Goal: Use online tool/utility: Utilize a website feature to perform a specific function

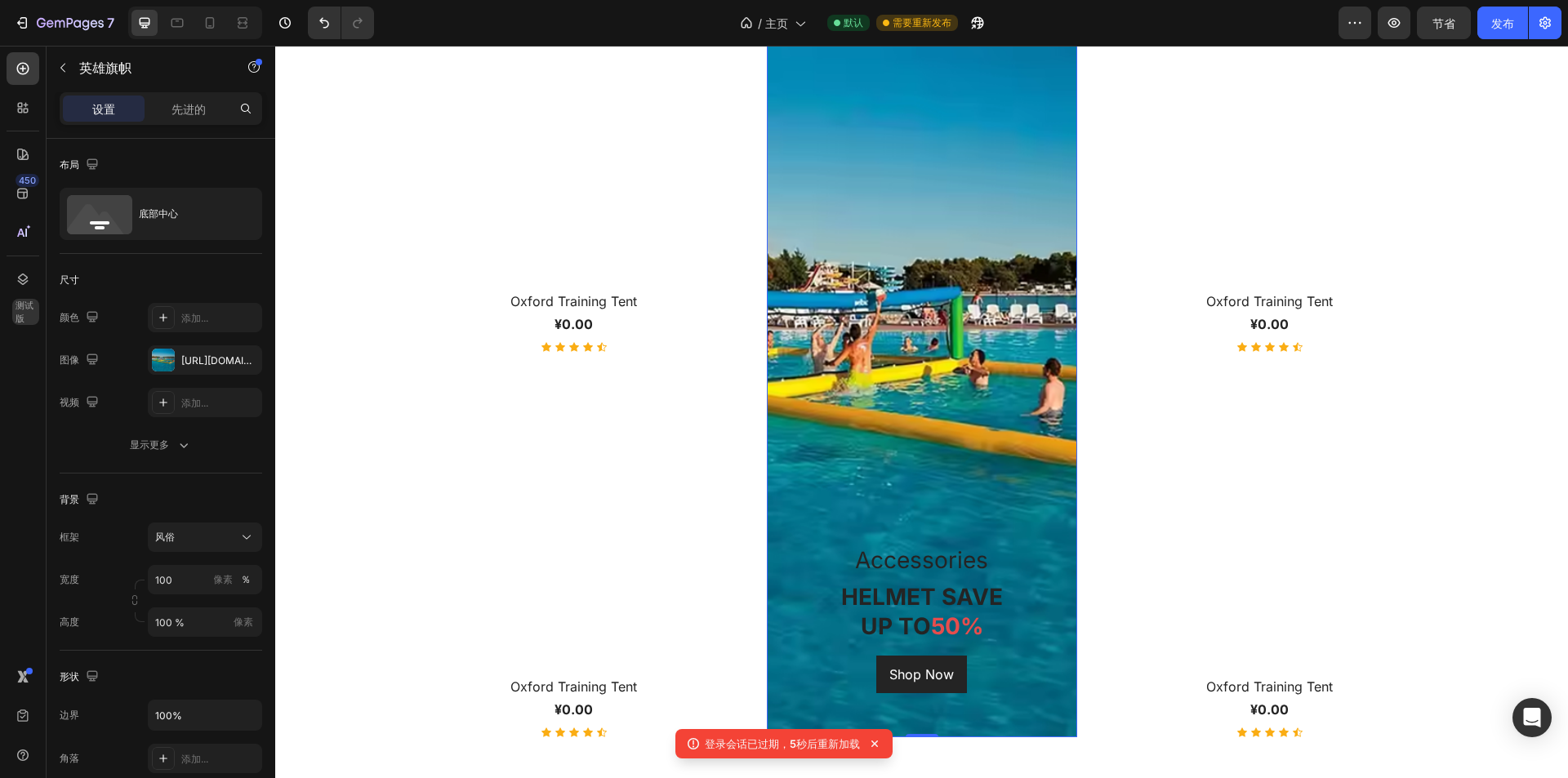
scroll to position [653, 0]
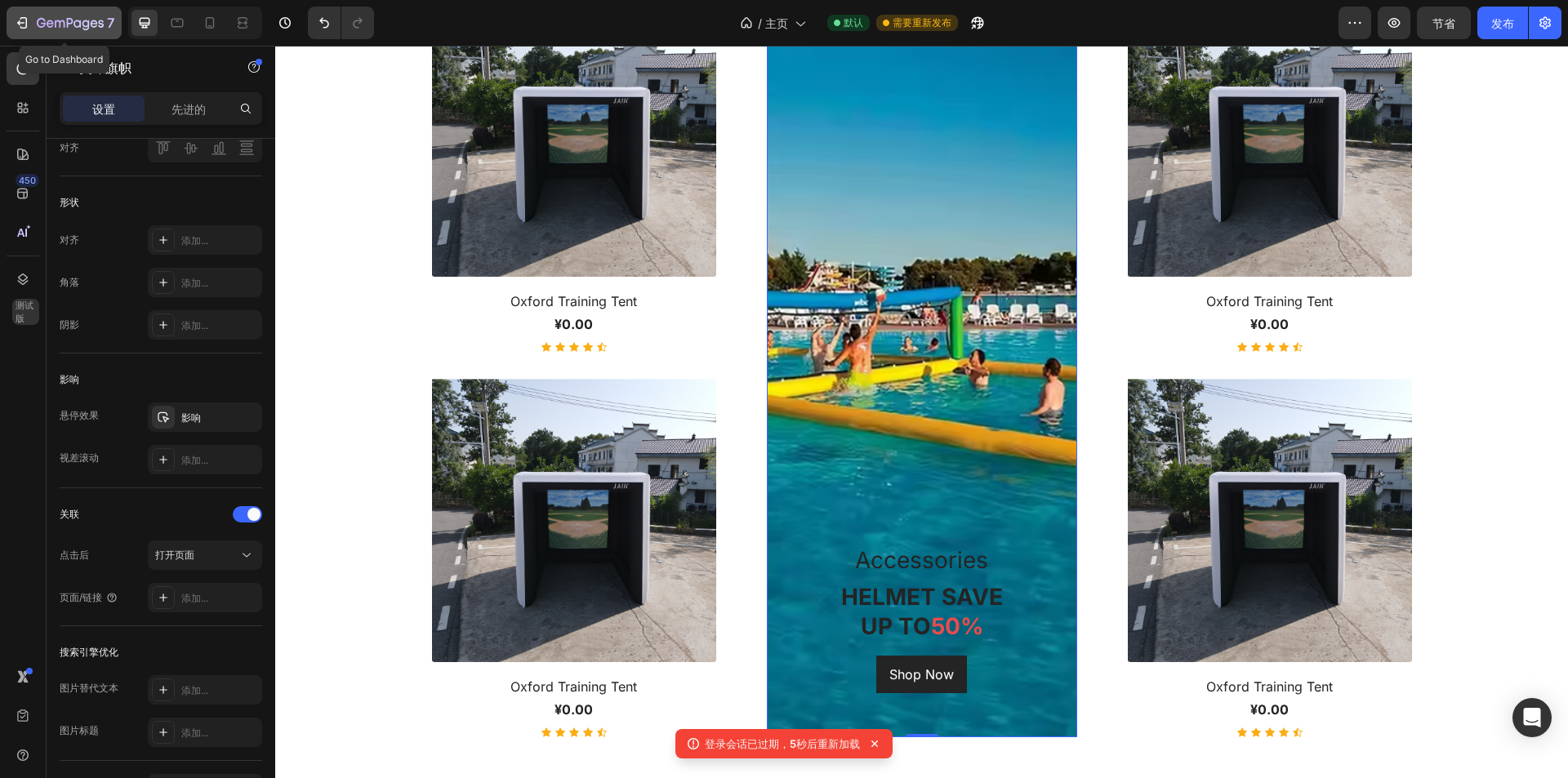
click at [31, 20] on div "7" at bounding box center [64, 23] width 101 height 20
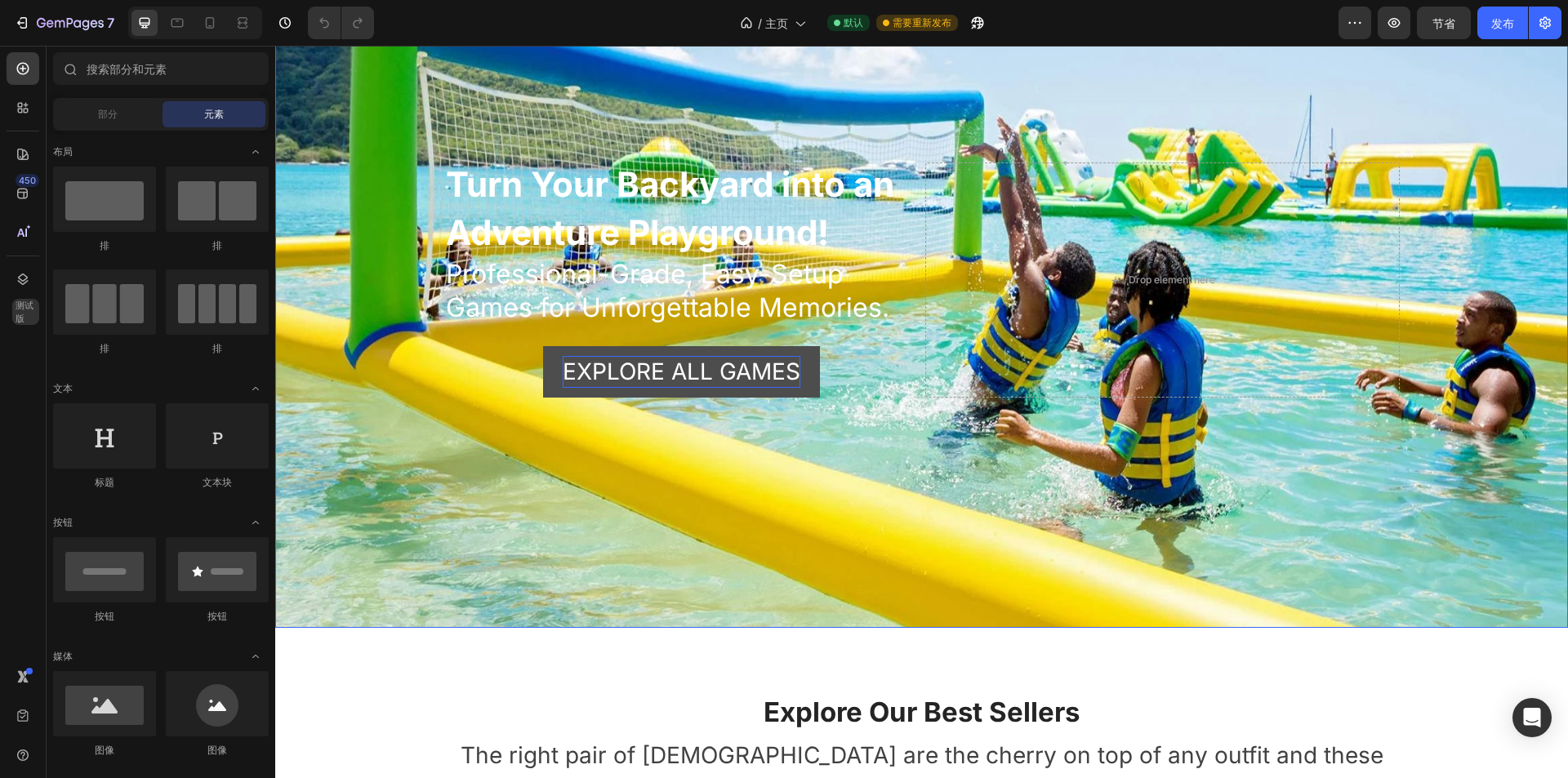
scroll to position [163, 0]
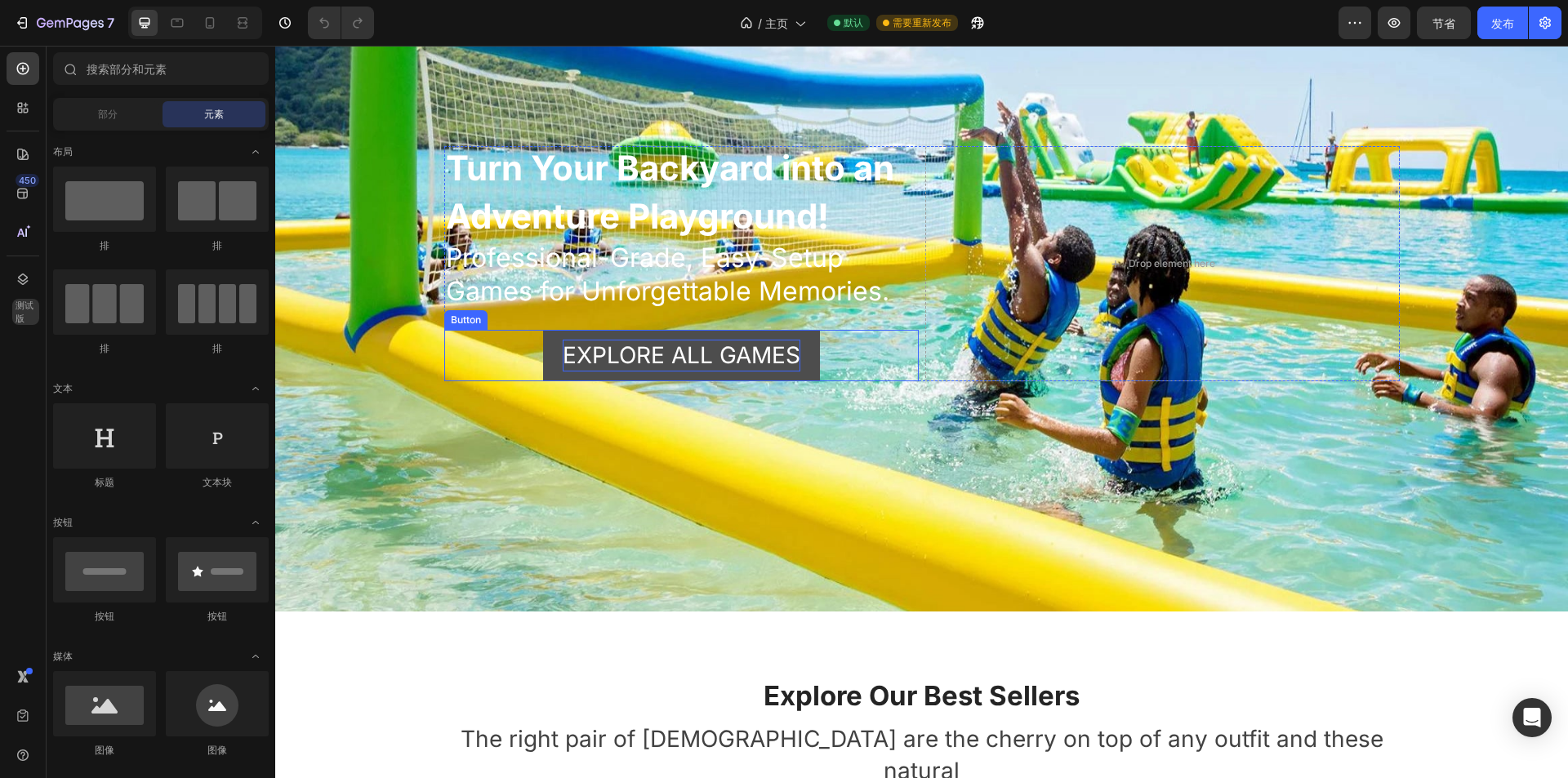
click at [739, 349] on p "EXPLORE ALL GAMES" at bounding box center [681, 355] width 238 height 32
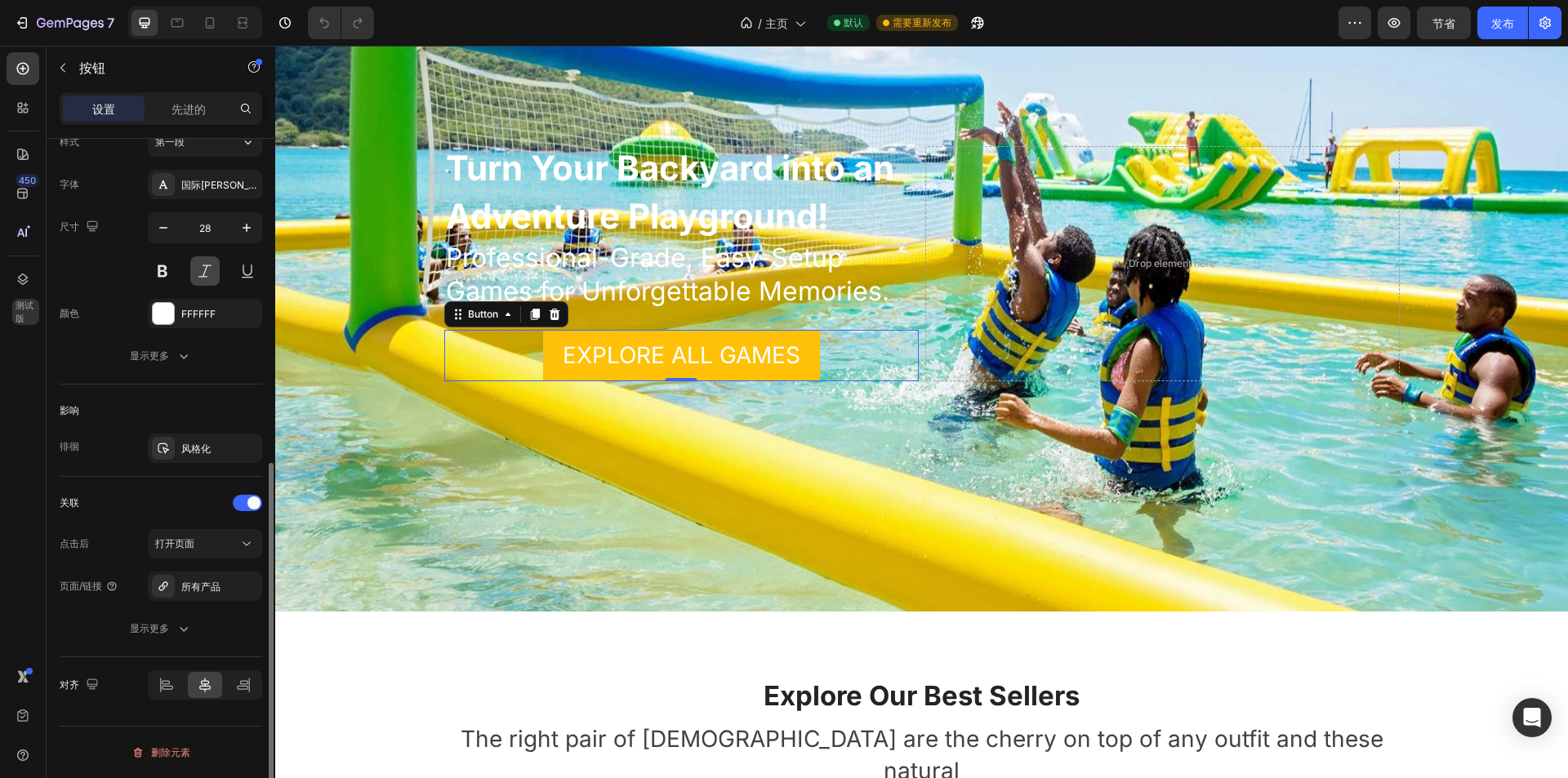
scroll to position [531, 0]
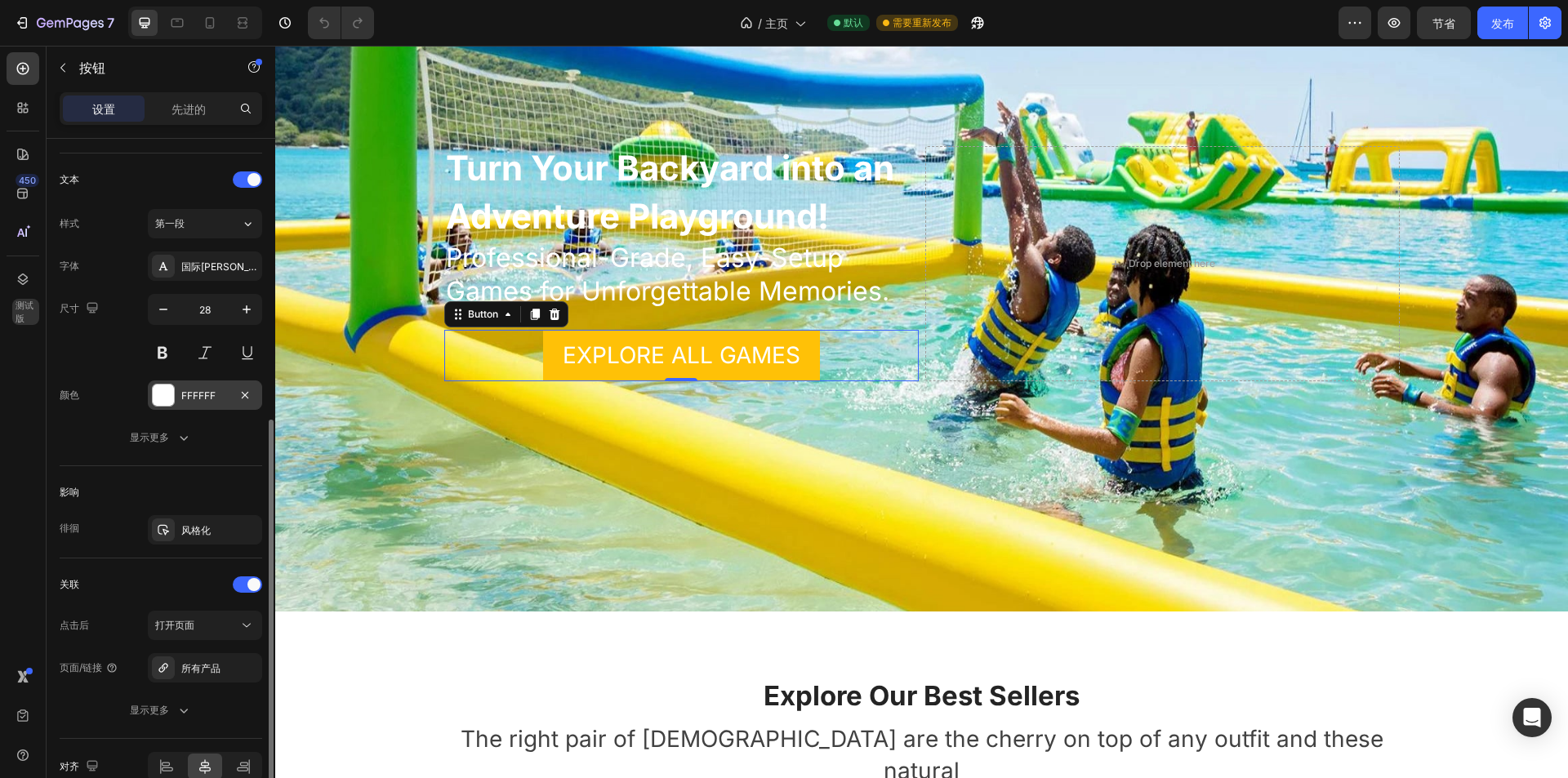
click at [205, 404] on div "FFFFFF" at bounding box center [205, 396] width 114 height 29
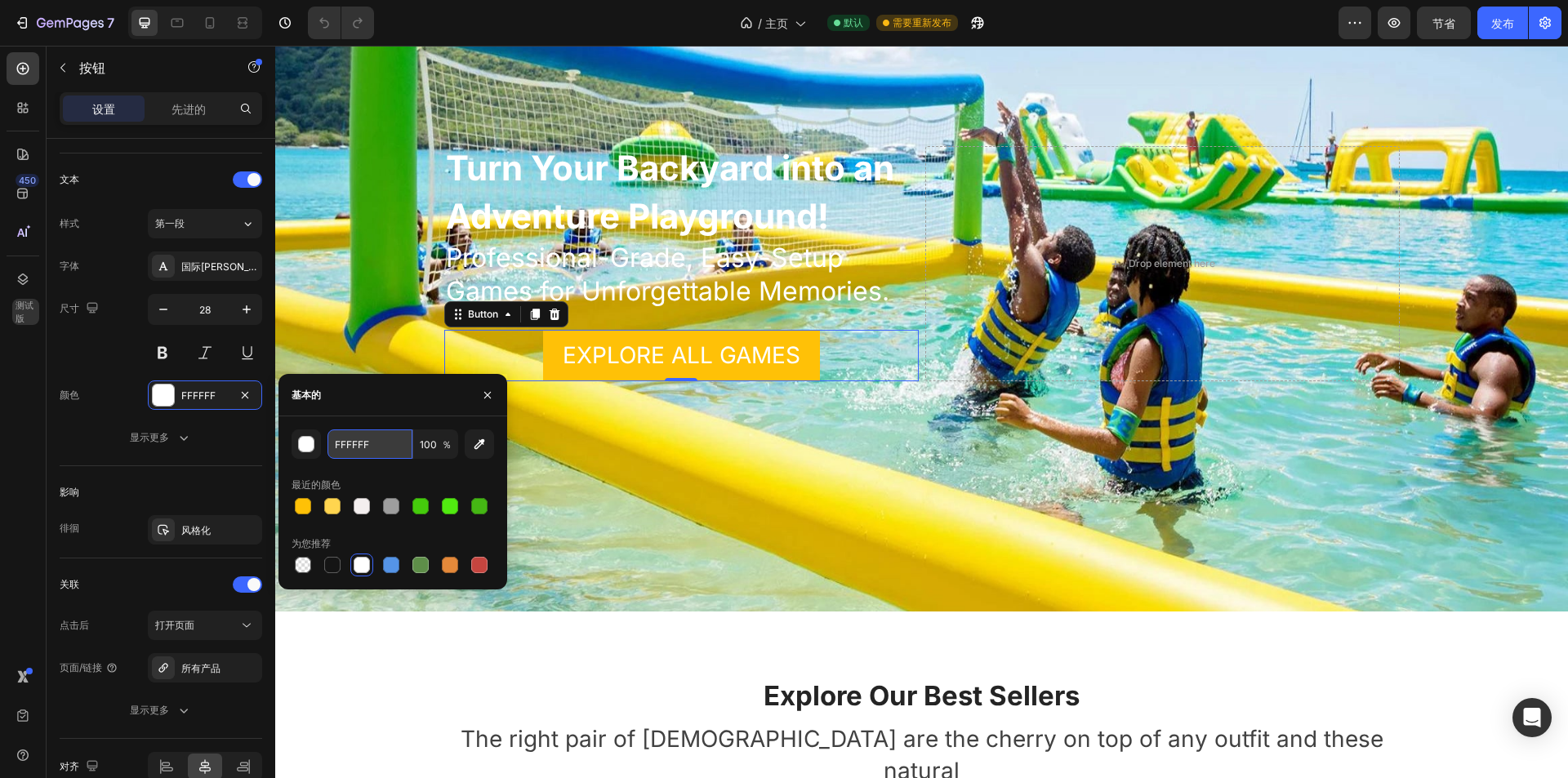
click at [373, 449] on input "FFFFFF" at bounding box center [370, 445] width 85 height 29
type input "212121"
click at [380, 406] on div "基本的" at bounding box center [393, 396] width 229 height 42
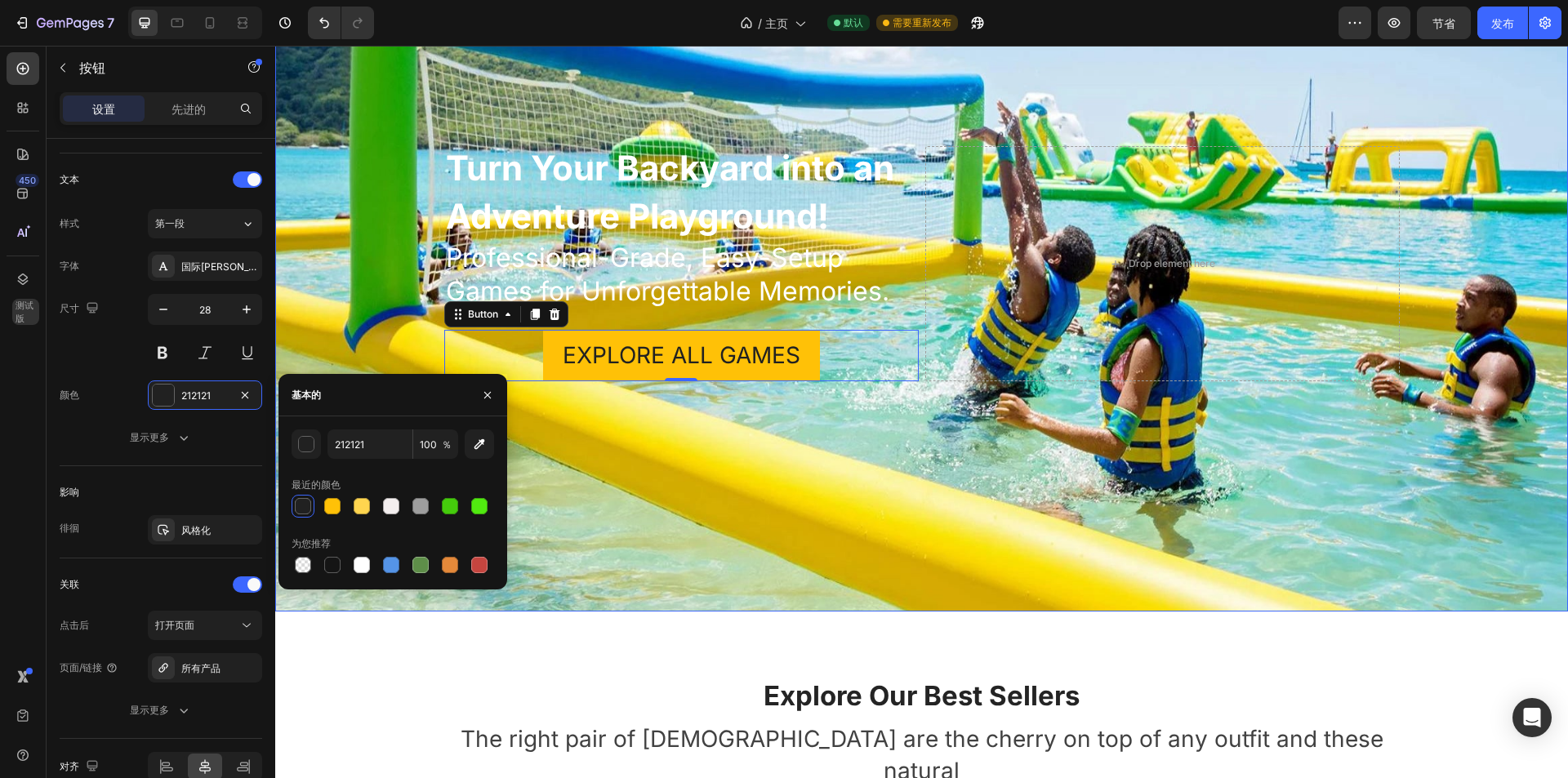
click at [778, 428] on div "Background Image" at bounding box center [922, 263] width 1293 height 695
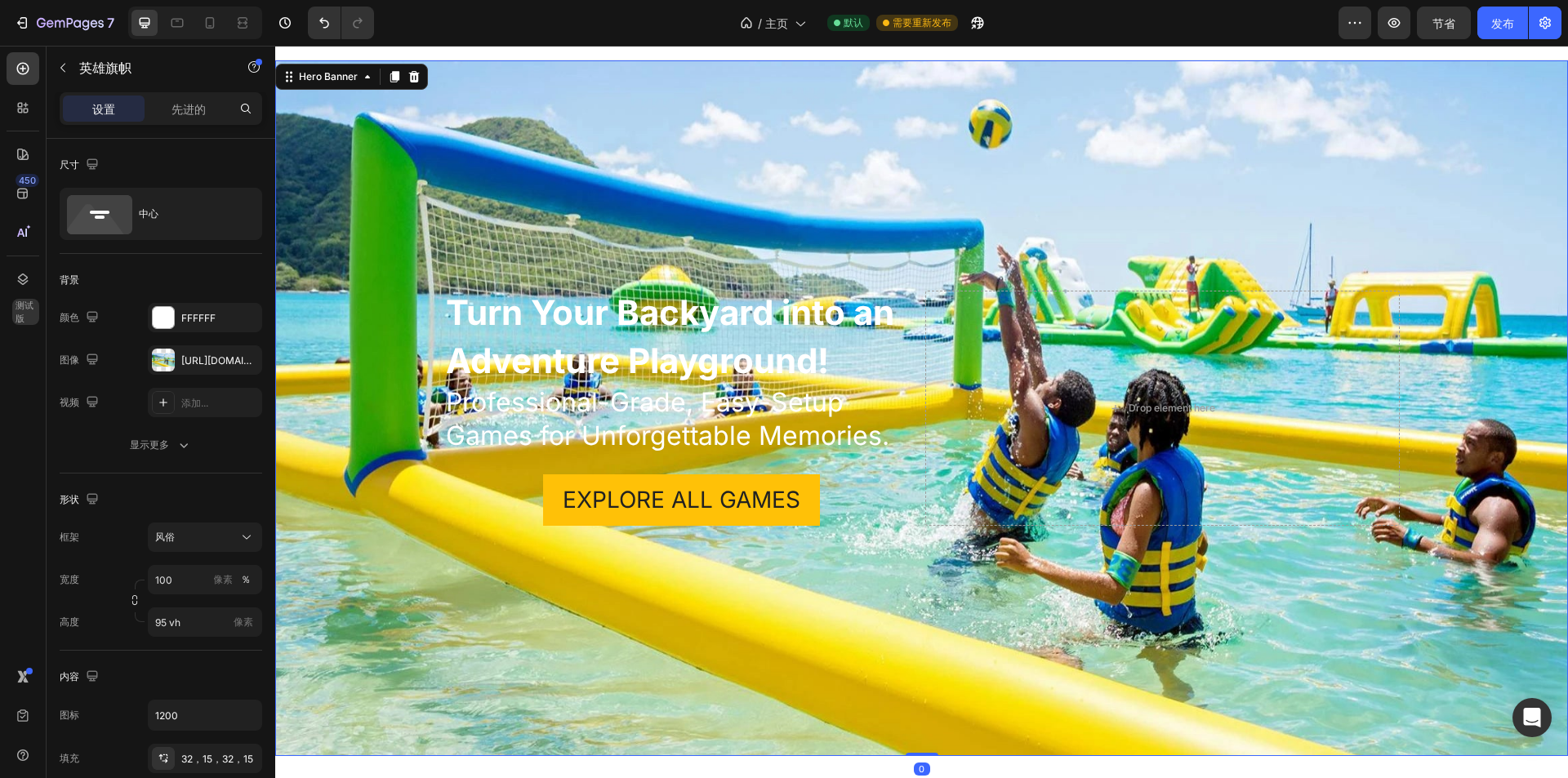
scroll to position [0, 0]
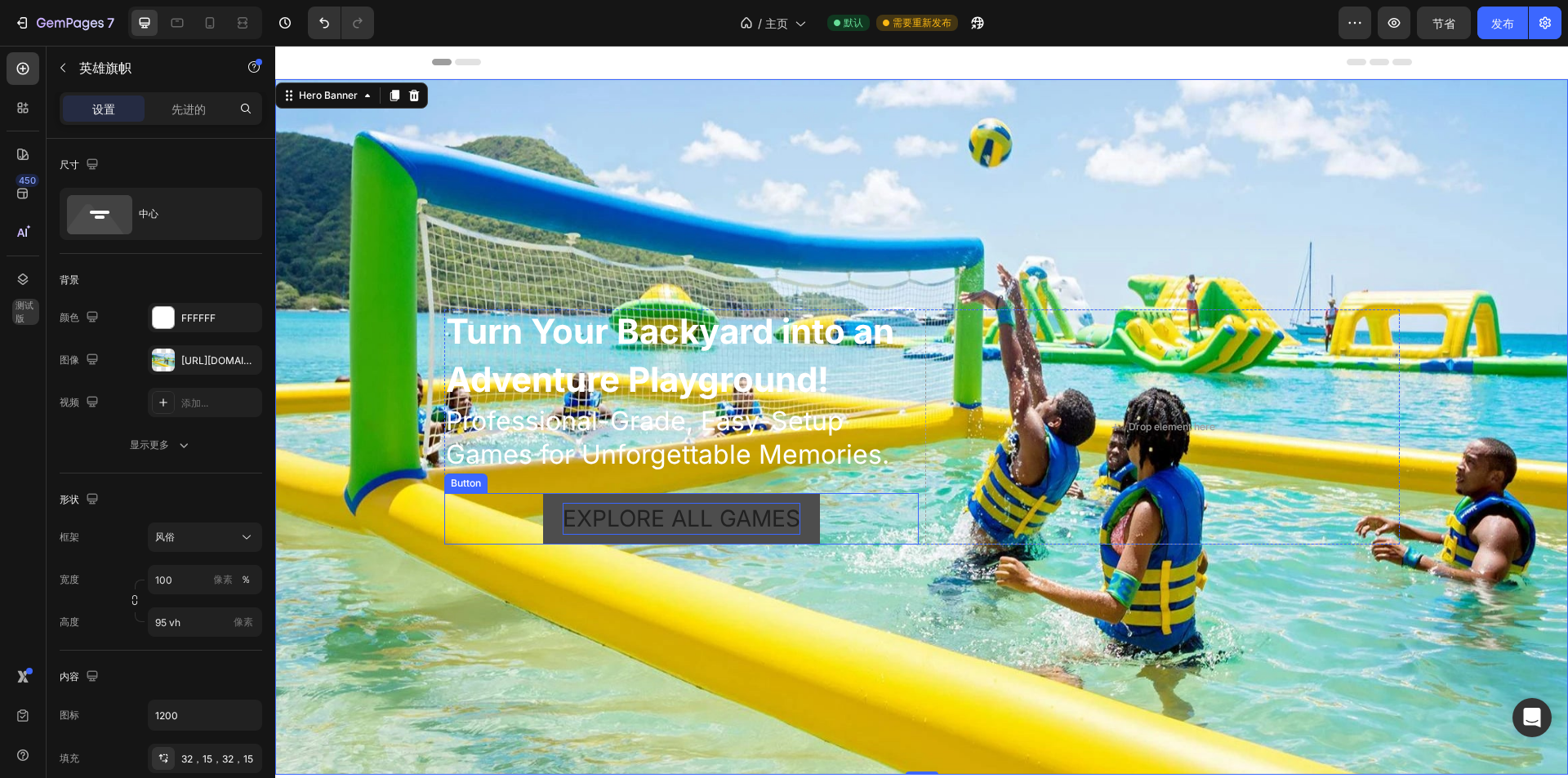
click at [736, 506] on p "EXPLORE ALL GAMES" at bounding box center [681, 519] width 238 height 32
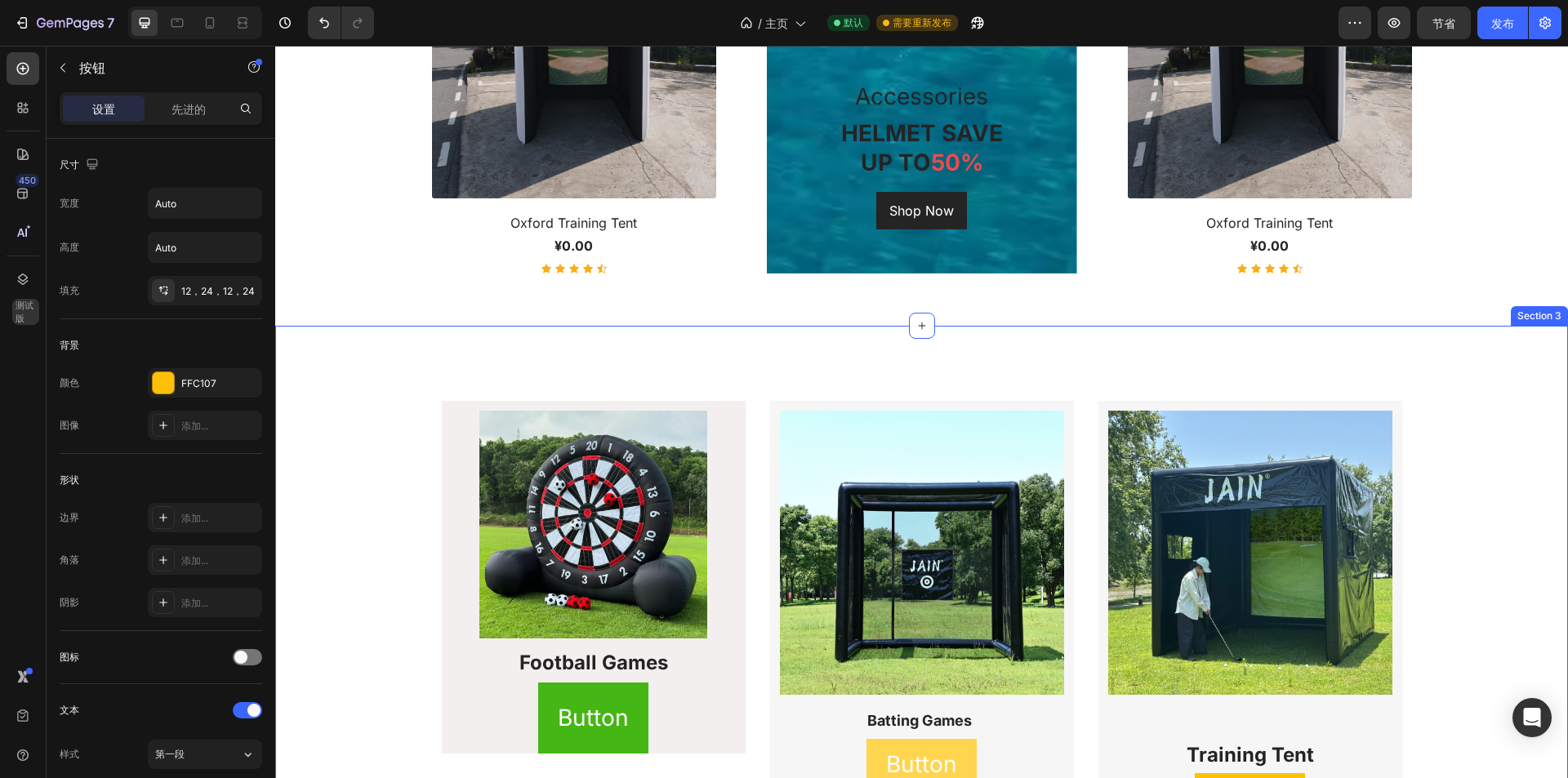
scroll to position [1715, 0]
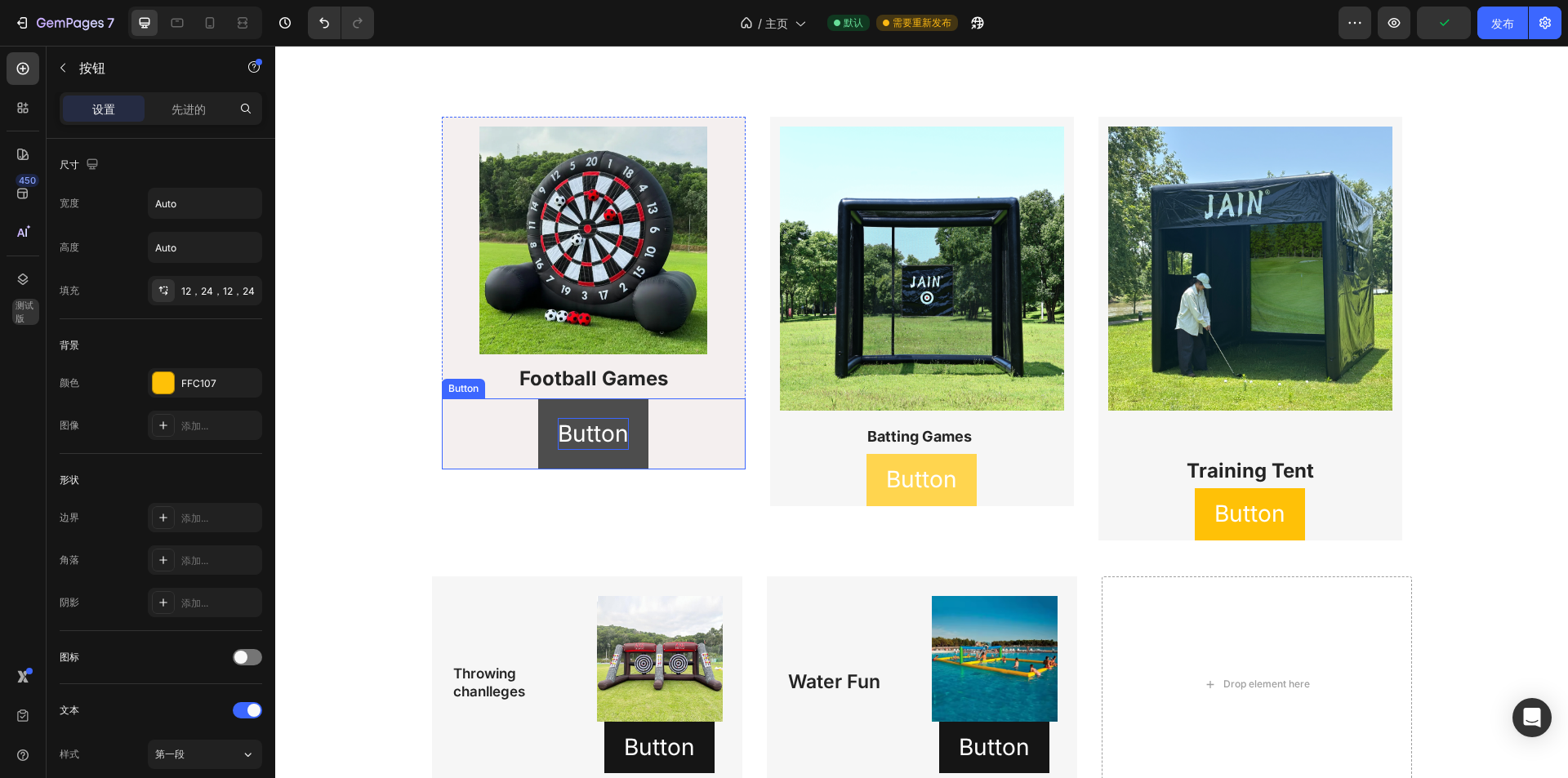
click at [597, 438] on p "Button" at bounding box center [593, 434] width 71 height 32
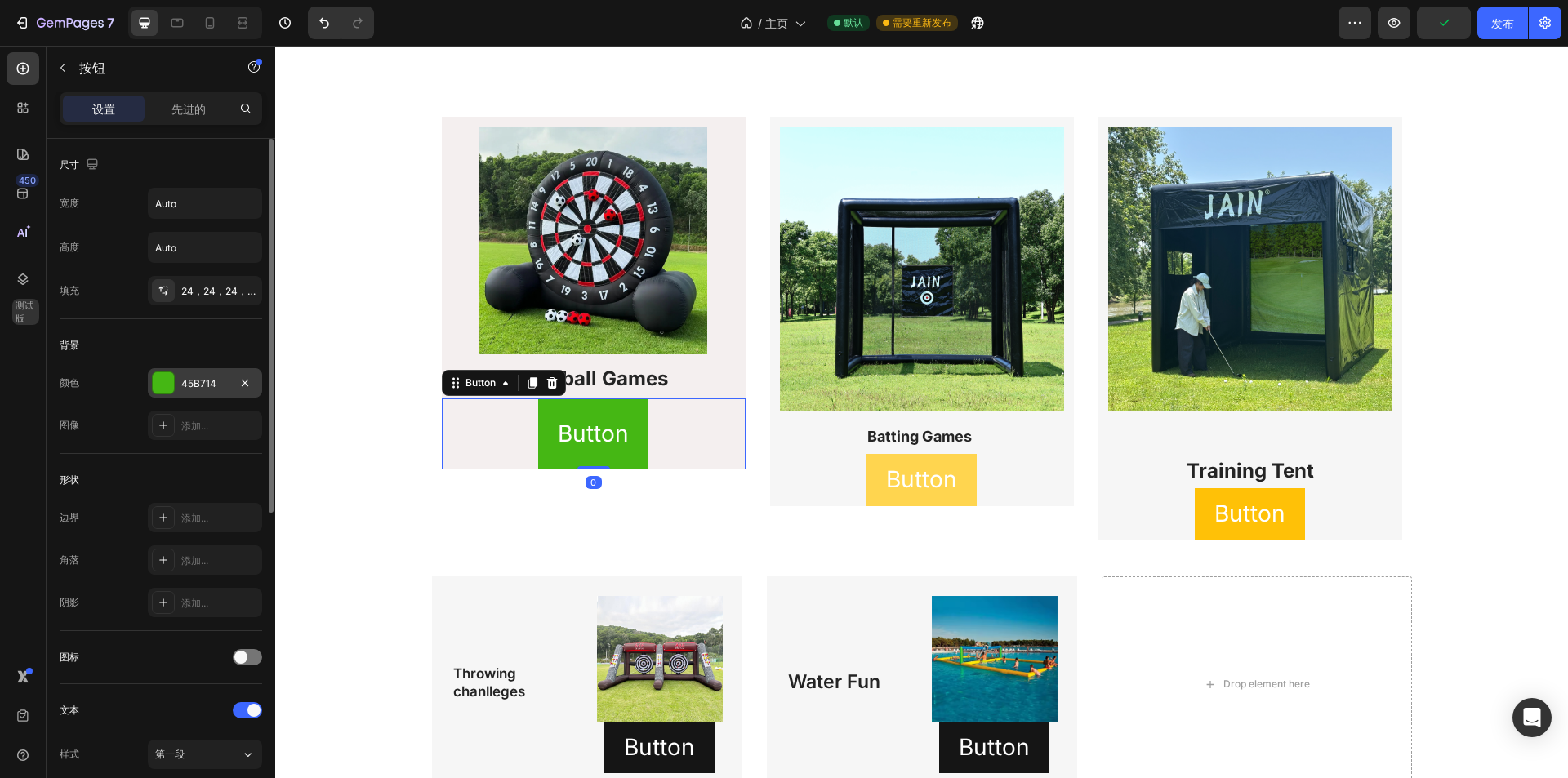
click at [223, 378] on div "45B714" at bounding box center [205, 384] width 47 height 15
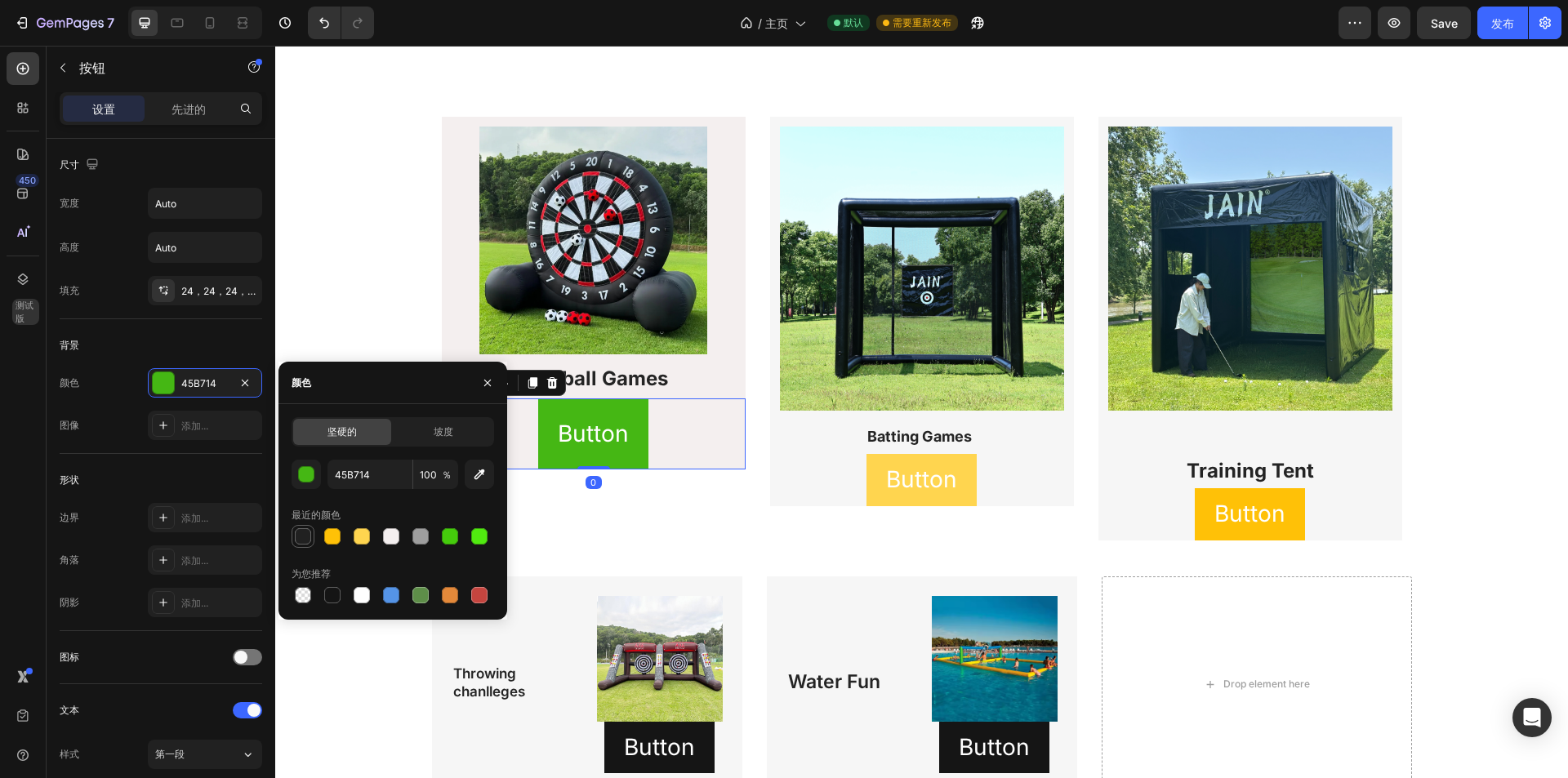
click at [301, 536] on div at bounding box center [303, 537] width 16 height 16
type input "212121"
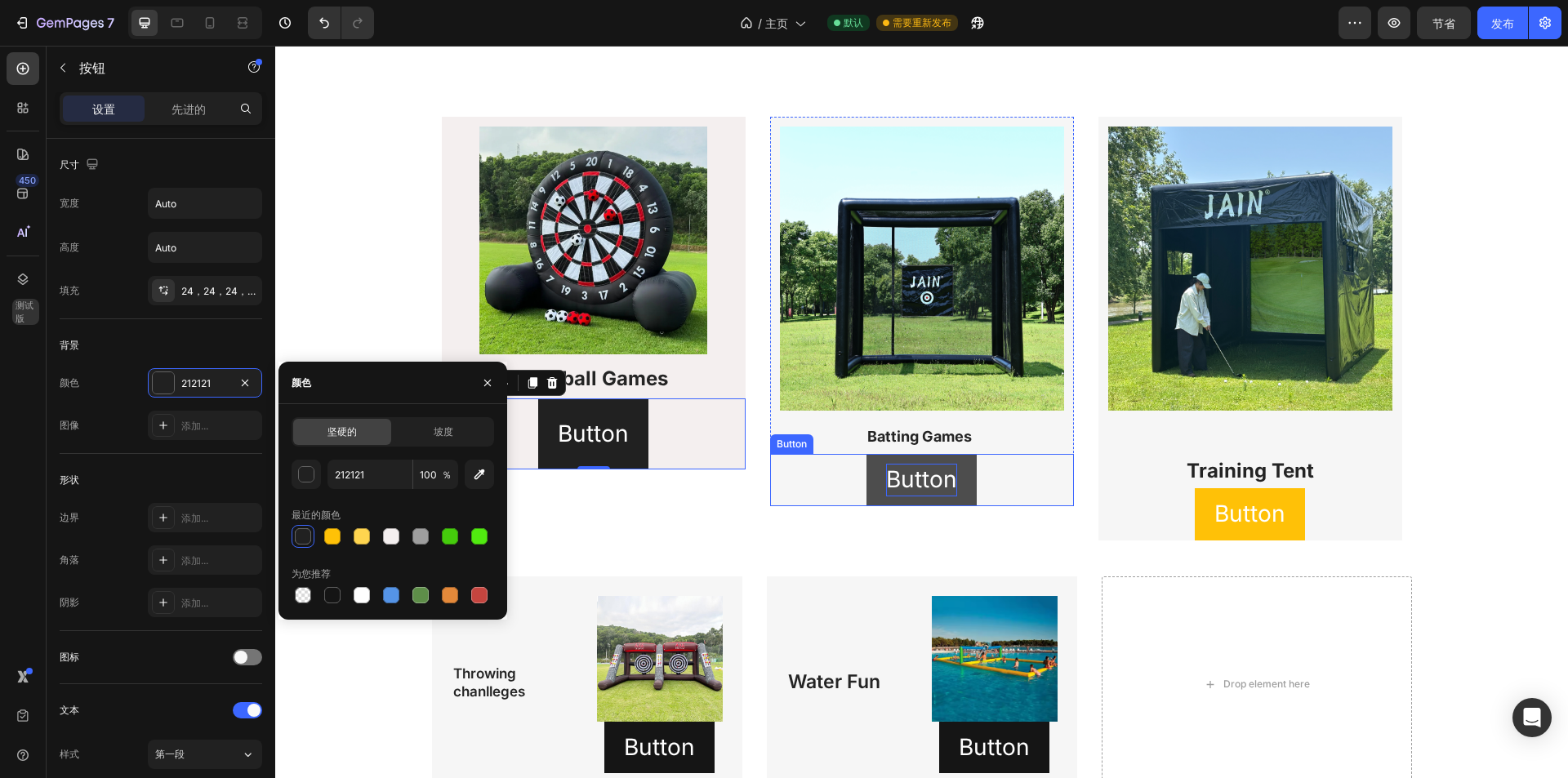
click at [911, 474] on p "Button" at bounding box center [921, 480] width 71 height 32
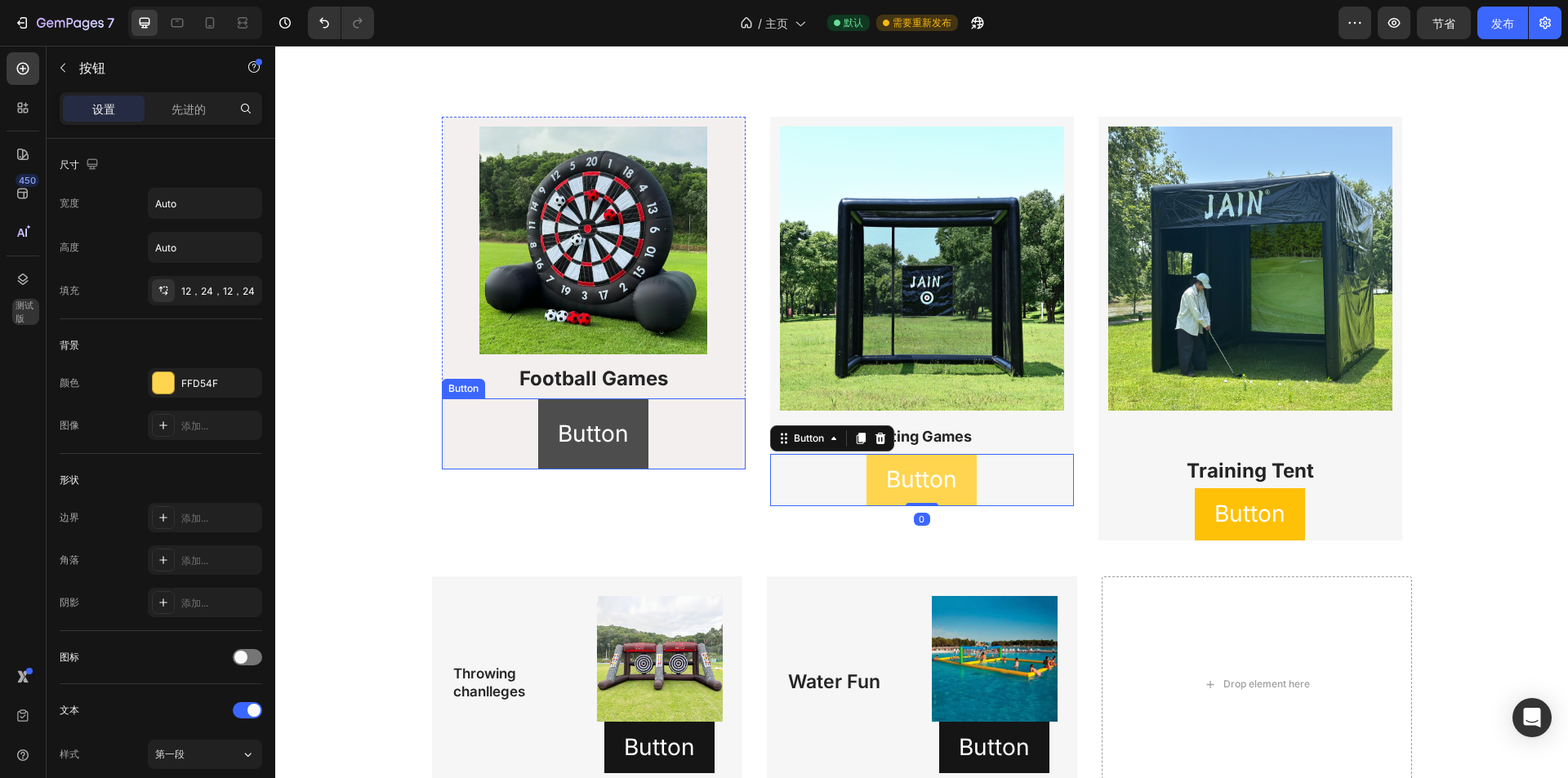
click at [617, 409] on button "Button" at bounding box center [593, 434] width 110 height 71
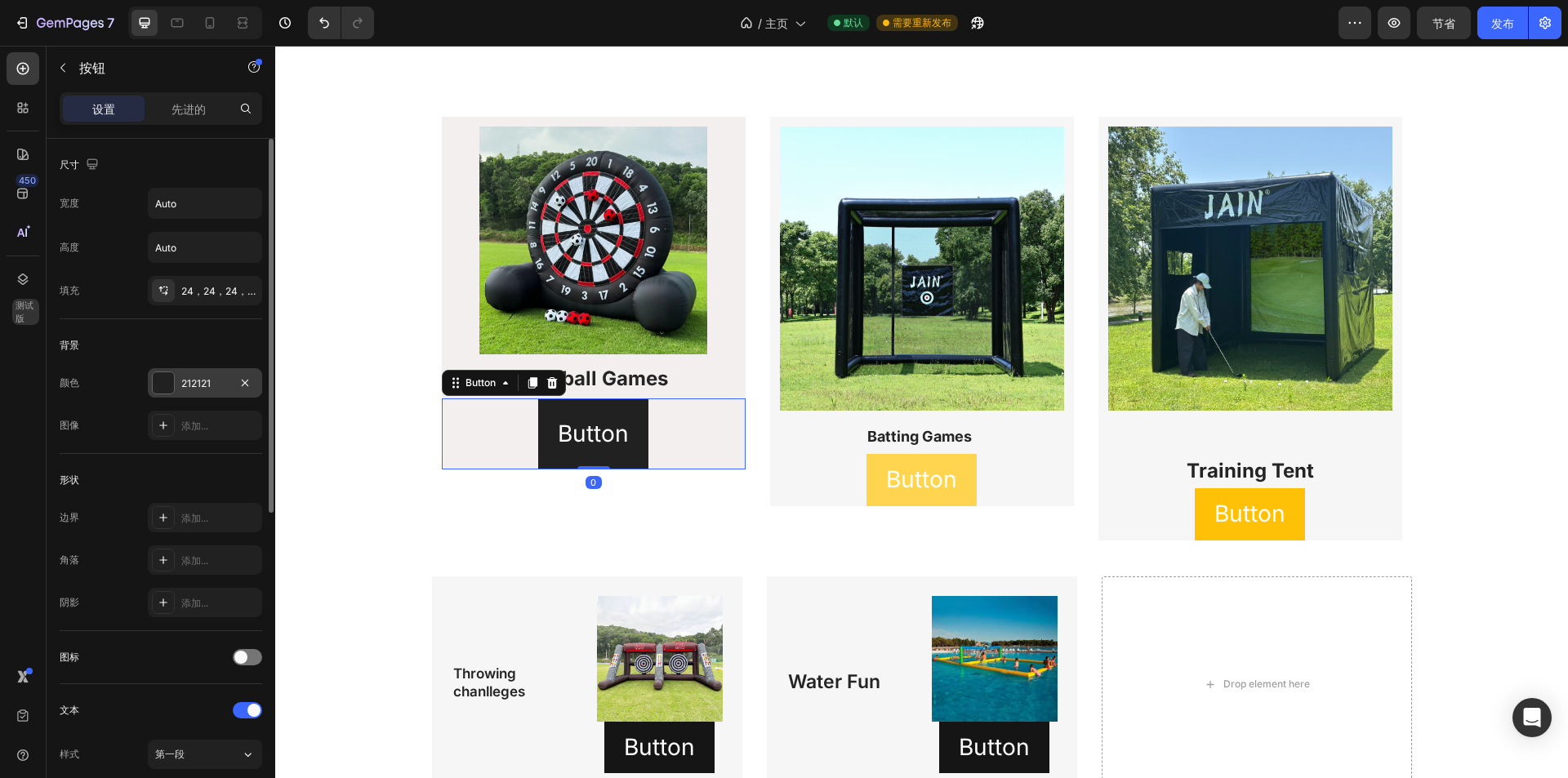
click at [215, 377] on div "212121" at bounding box center [205, 384] width 47 height 15
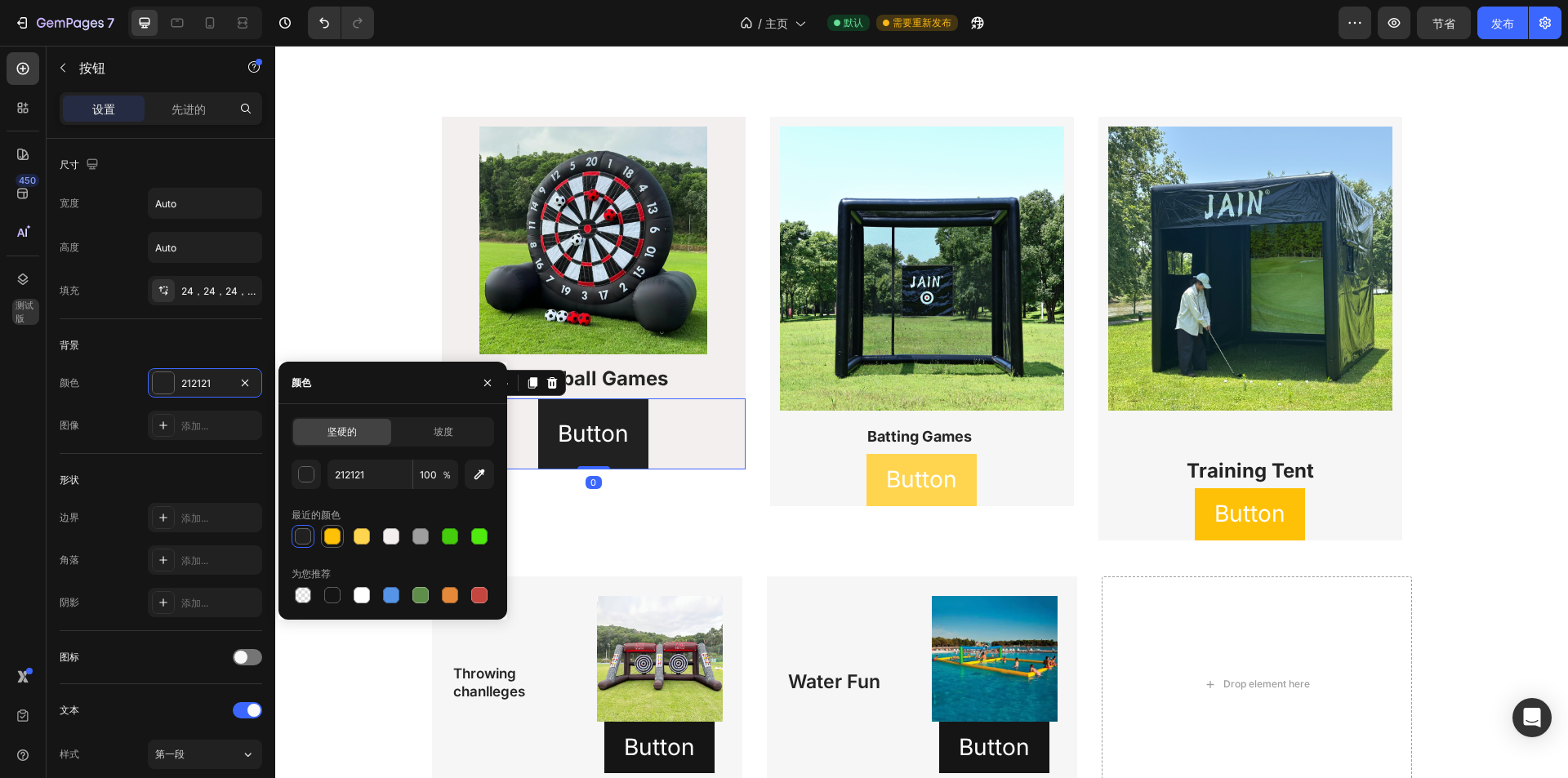
click at [327, 529] on div at bounding box center [333, 537] width 16 height 16
type input "FFC107"
click at [645, 523] on div "Image Football Games​ ​ Heading Button Button 0 Row" at bounding box center [594, 329] width 304 height 423
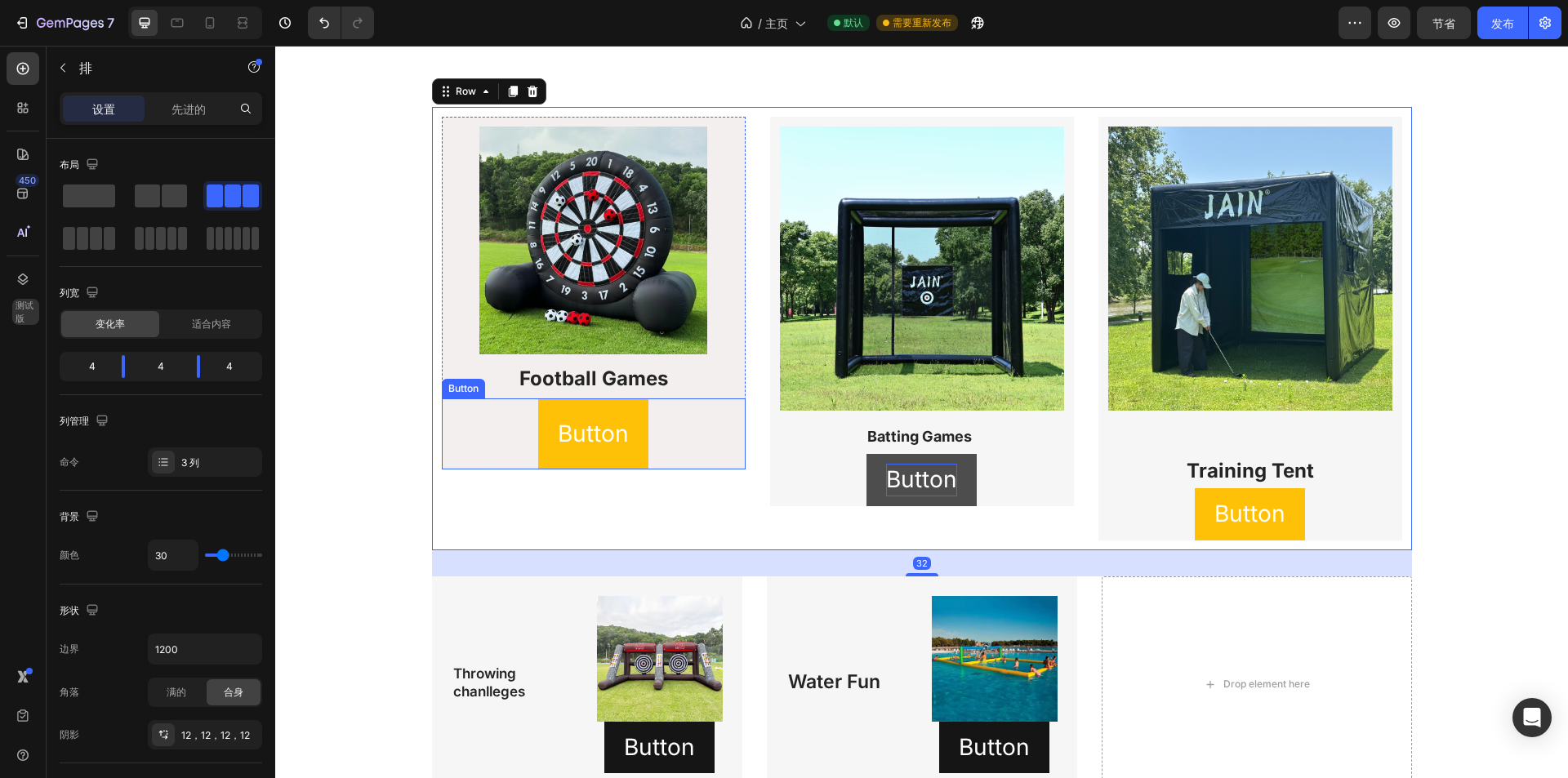
click at [902, 476] on p "Button" at bounding box center [921, 480] width 71 height 32
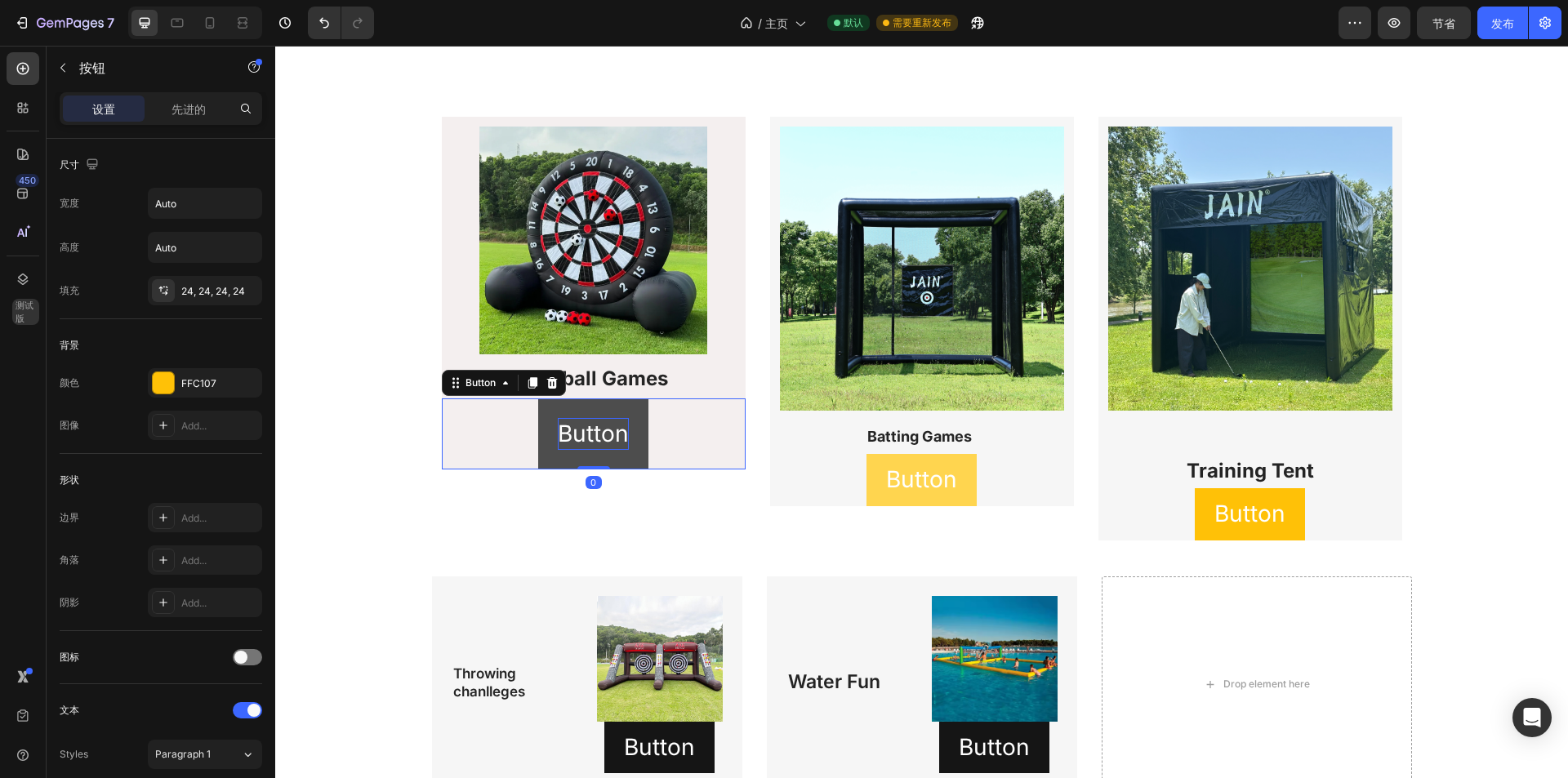
click at [609, 437] on p "Button" at bounding box center [593, 434] width 71 height 32
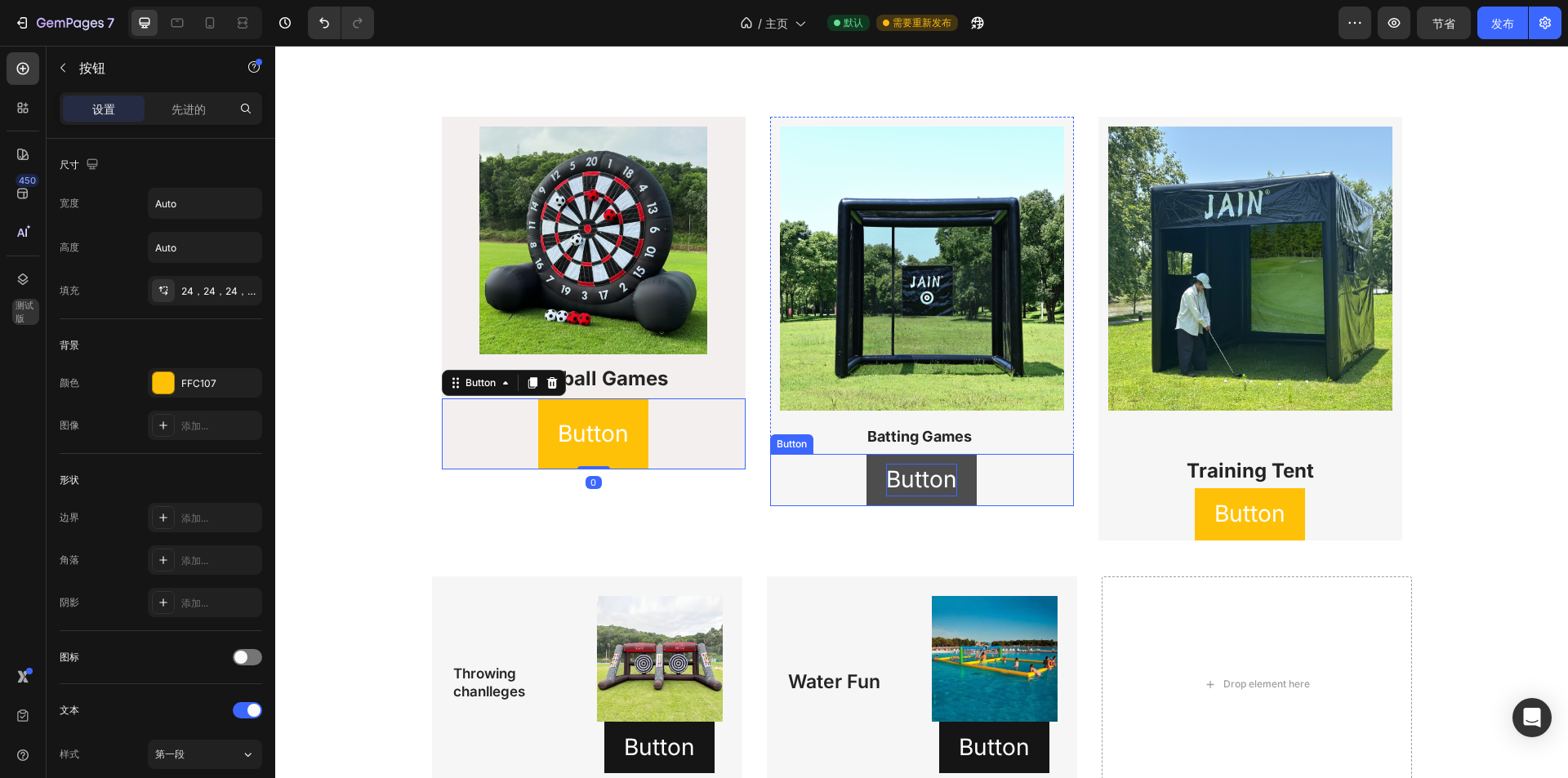
click at [886, 472] on p "Button" at bounding box center [921, 480] width 71 height 32
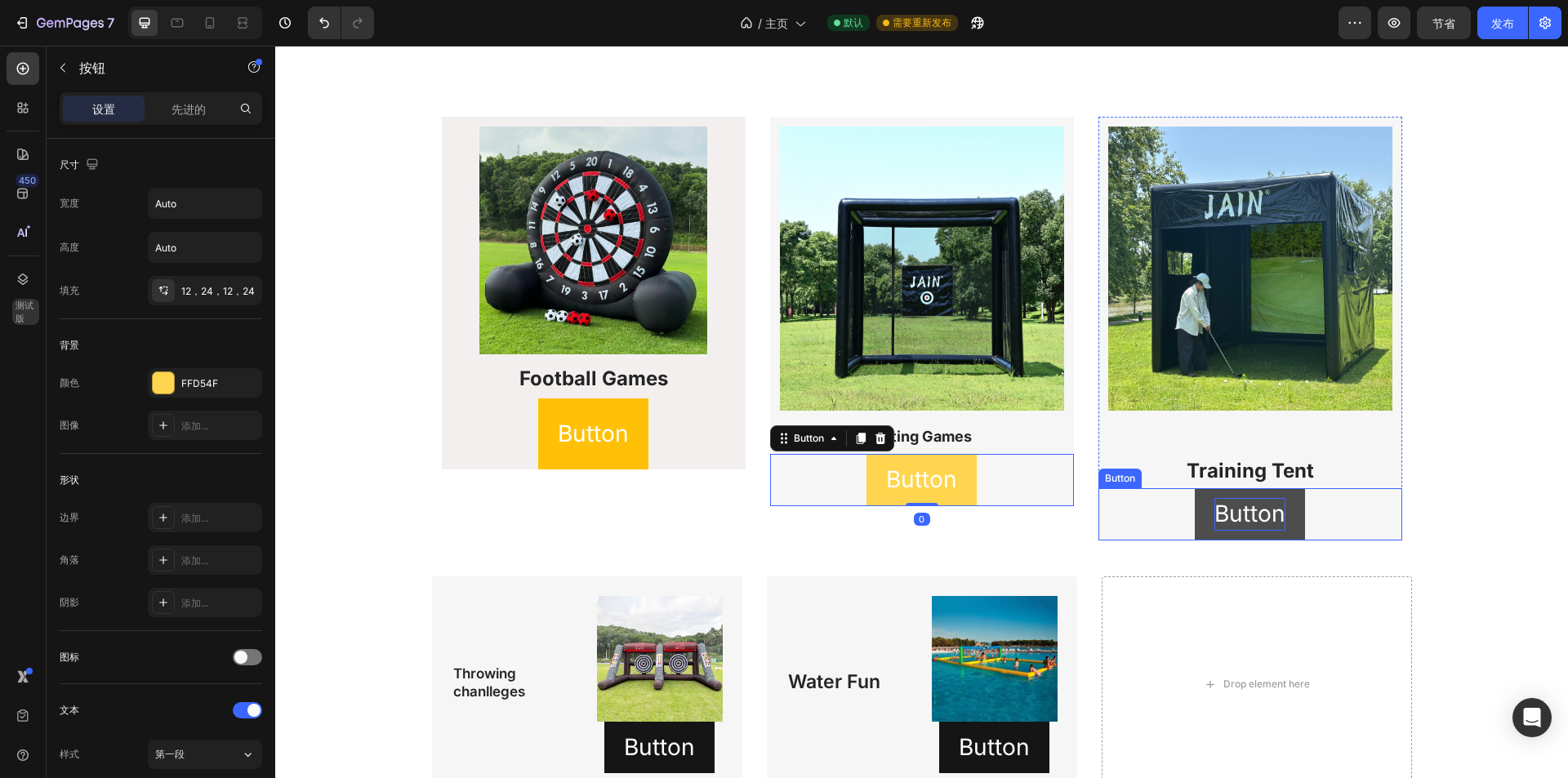
click at [1245, 516] on p "Button" at bounding box center [1249, 514] width 71 height 32
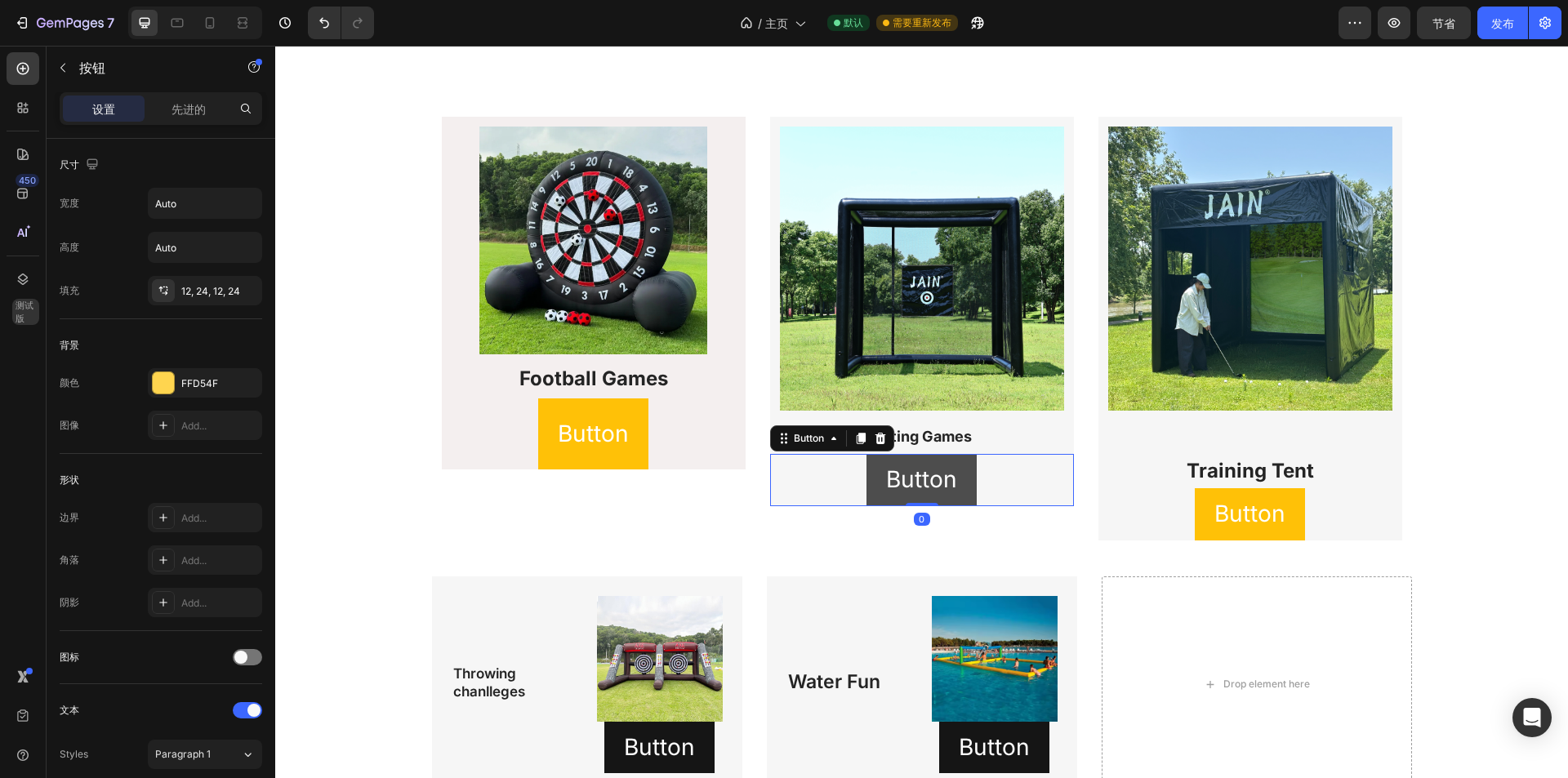
click at [922, 460] on button "Button" at bounding box center [921, 480] width 110 height 51
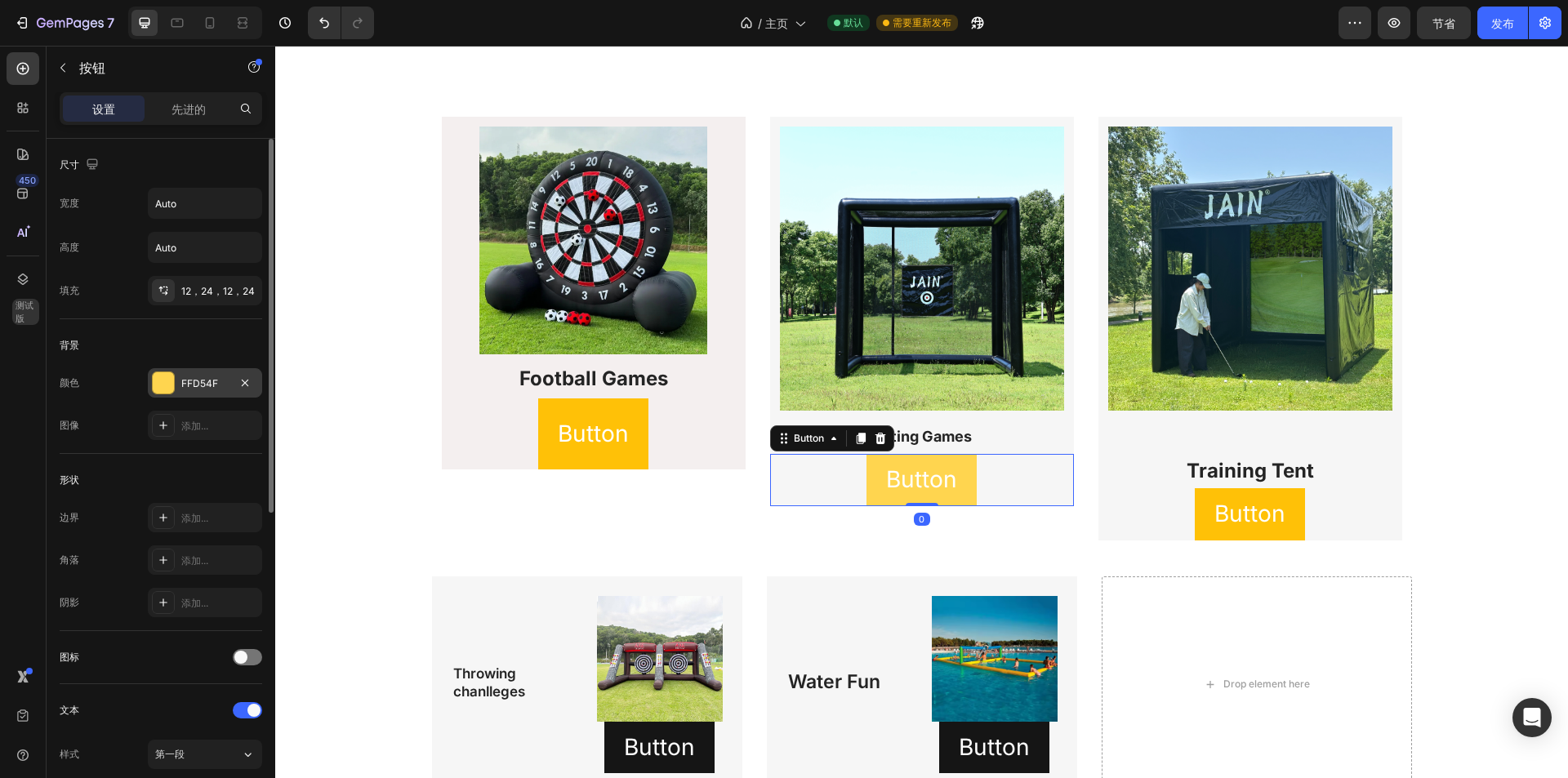
click at [204, 387] on font "FFD54F" at bounding box center [199, 383] width 37 height 12
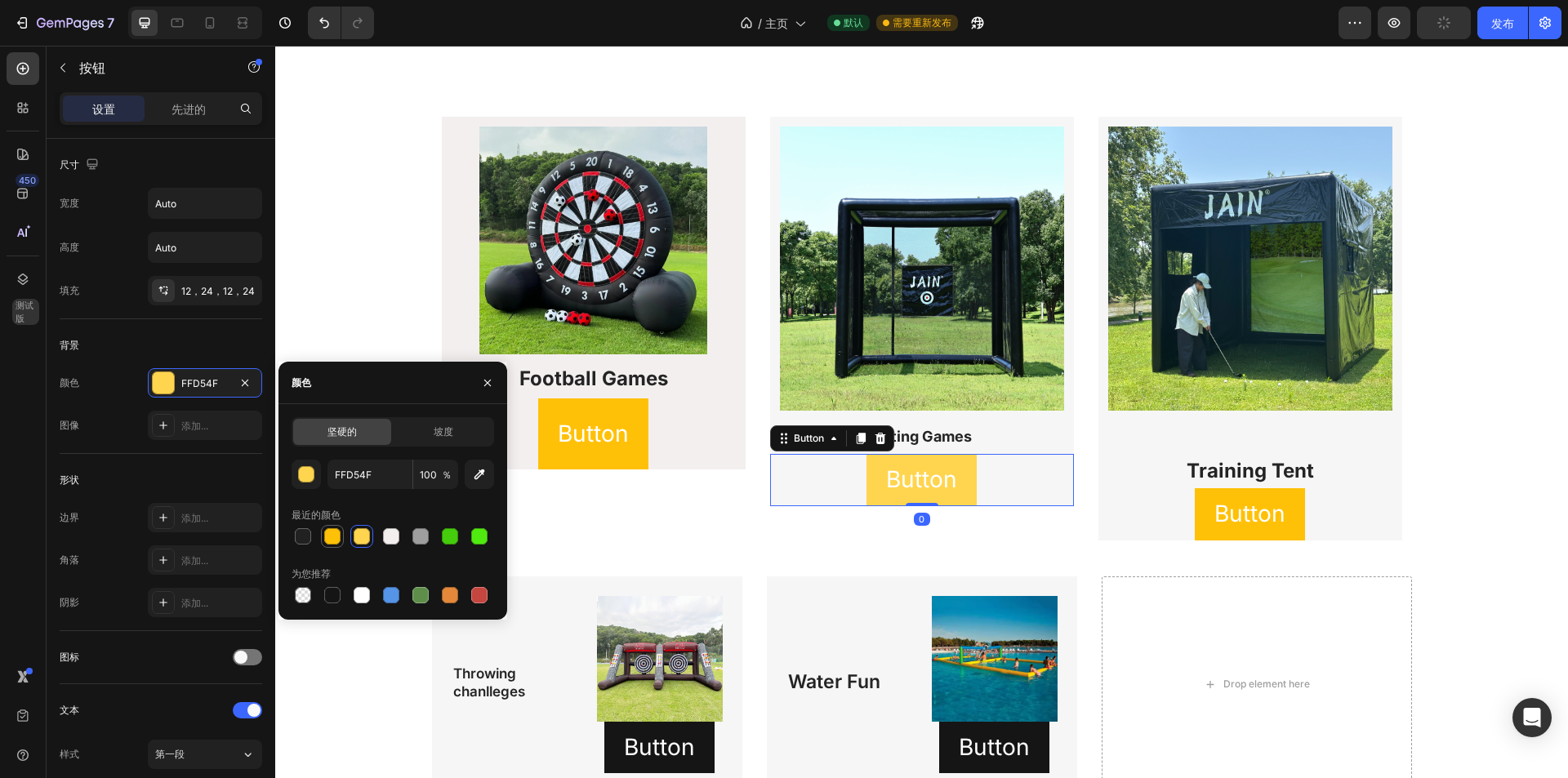
click at [323, 530] on div at bounding box center [333, 537] width 20 height 20
type input "FFC107"
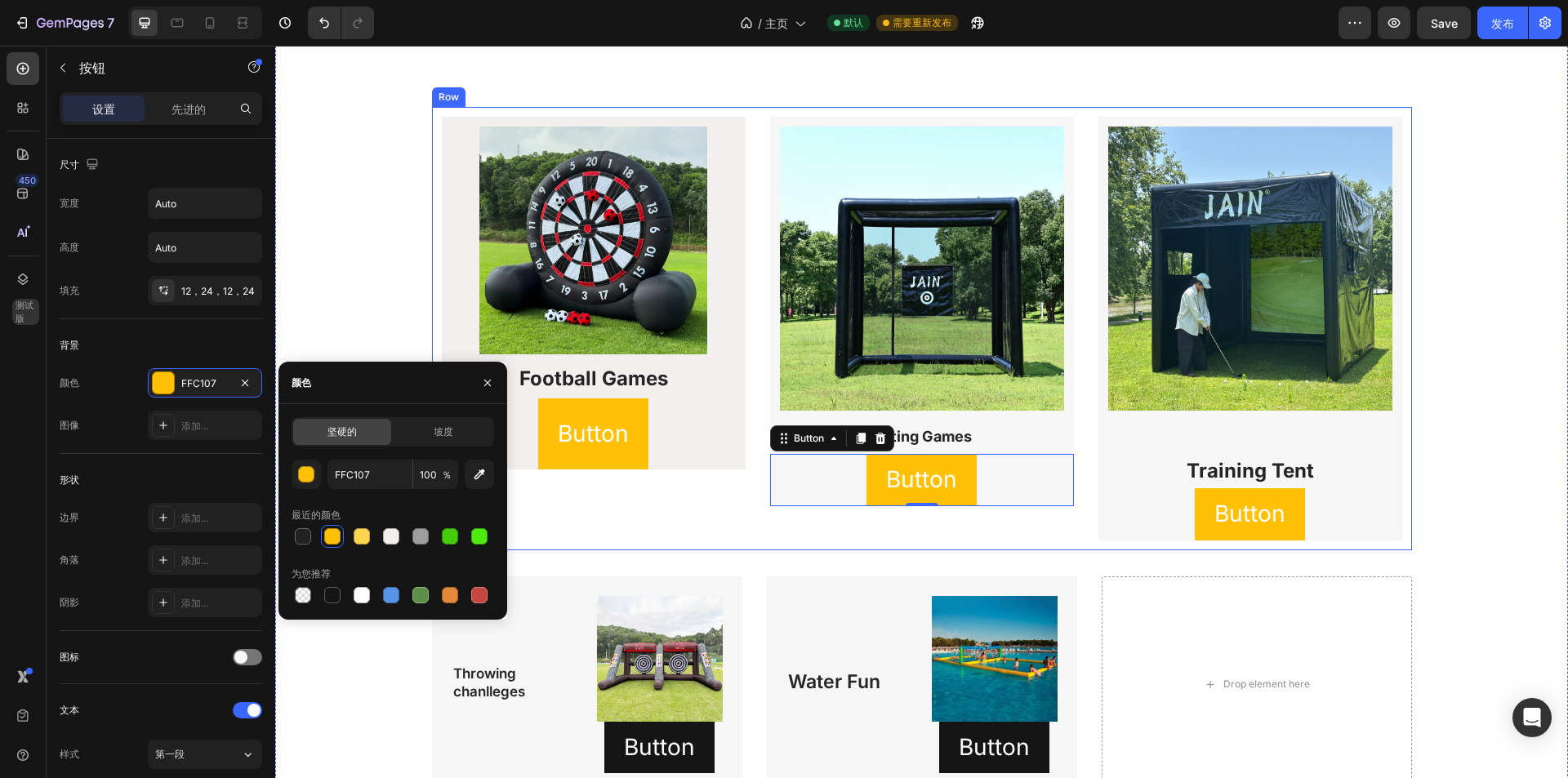
click at [691, 526] on div "Image Football Games​ ​ Heading Button Button Row" at bounding box center [594, 329] width 304 height 423
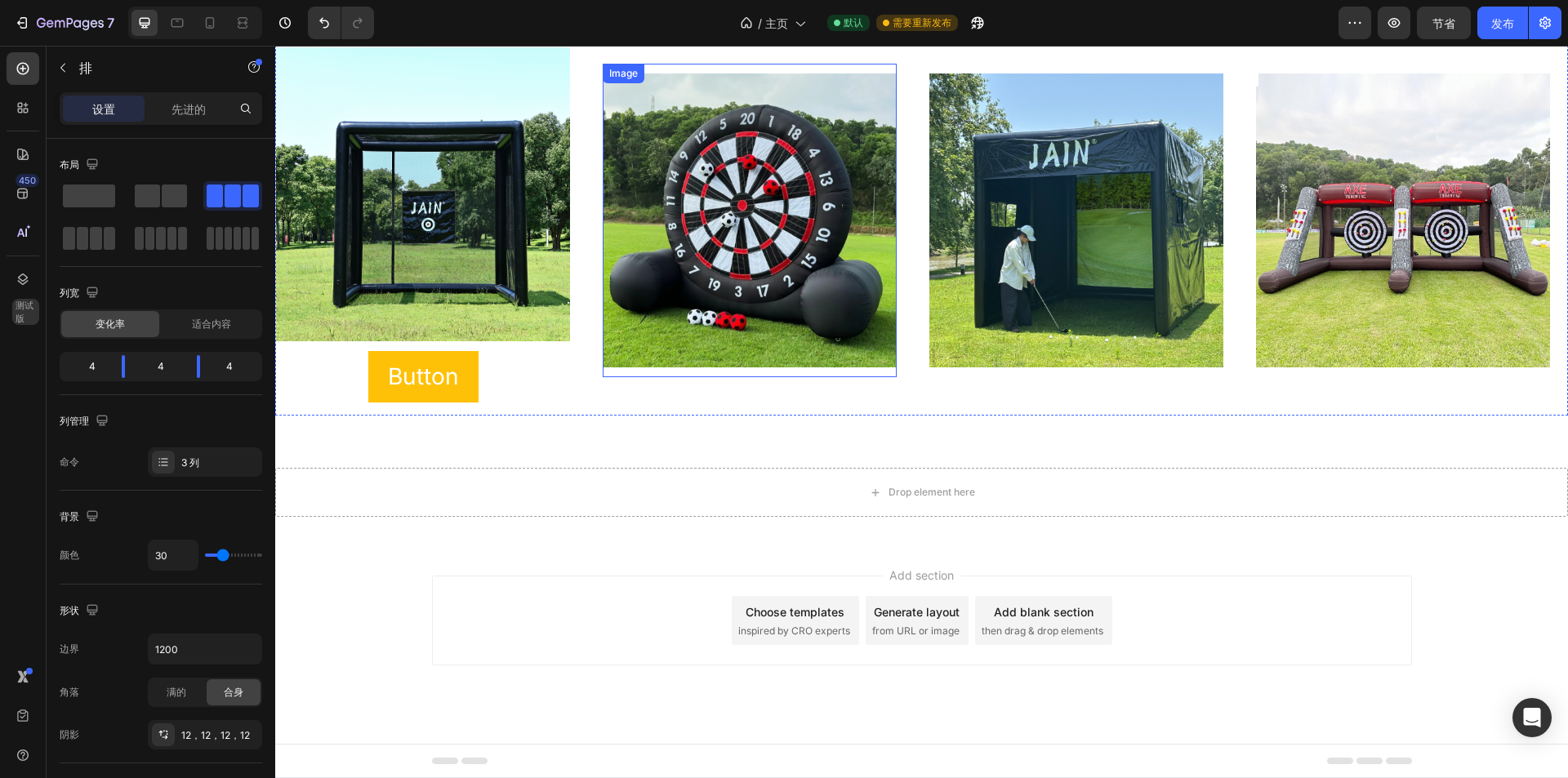
scroll to position [3671, 0]
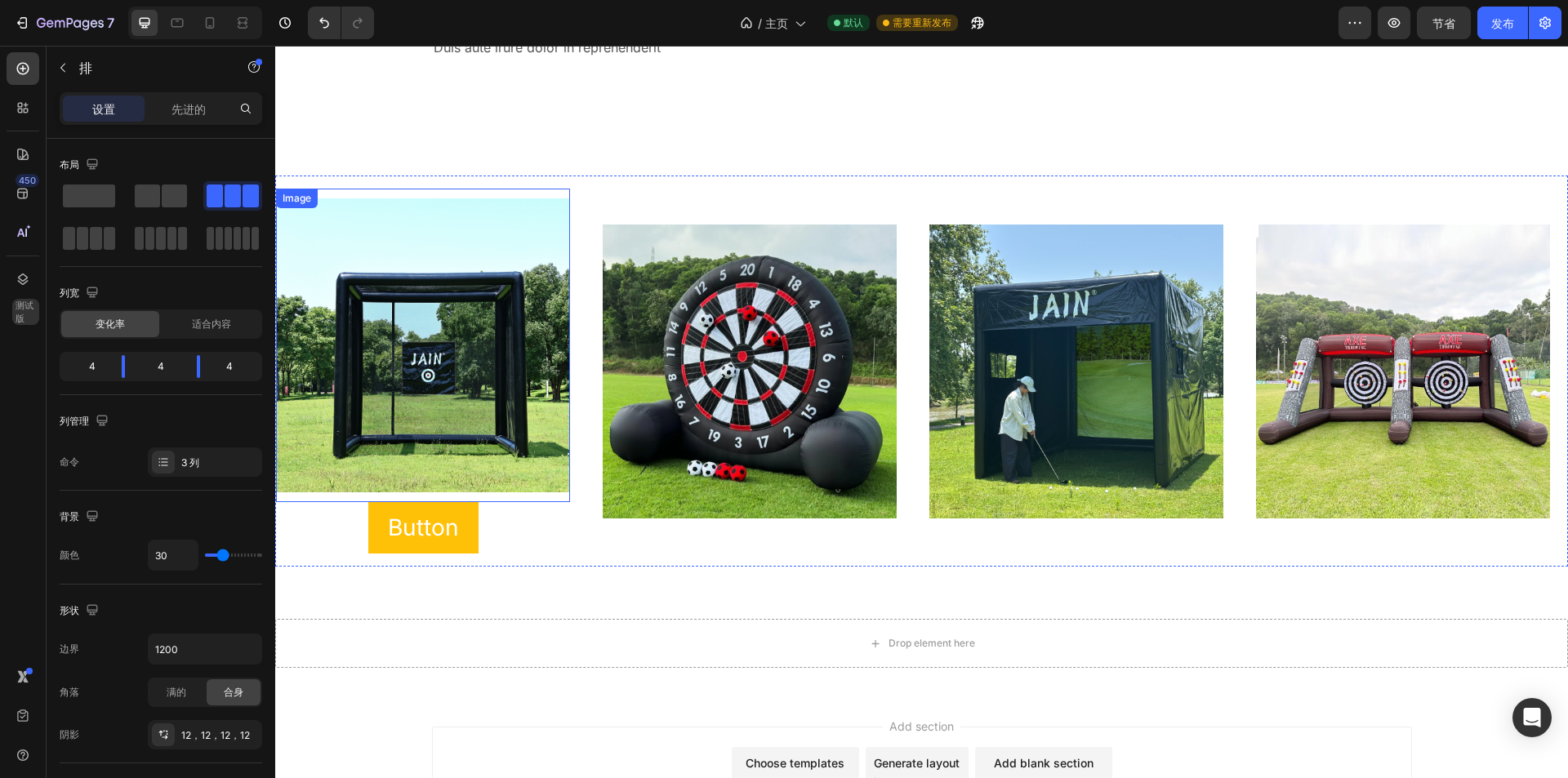
click at [475, 431] on img at bounding box center [423, 346] width 294 height 294
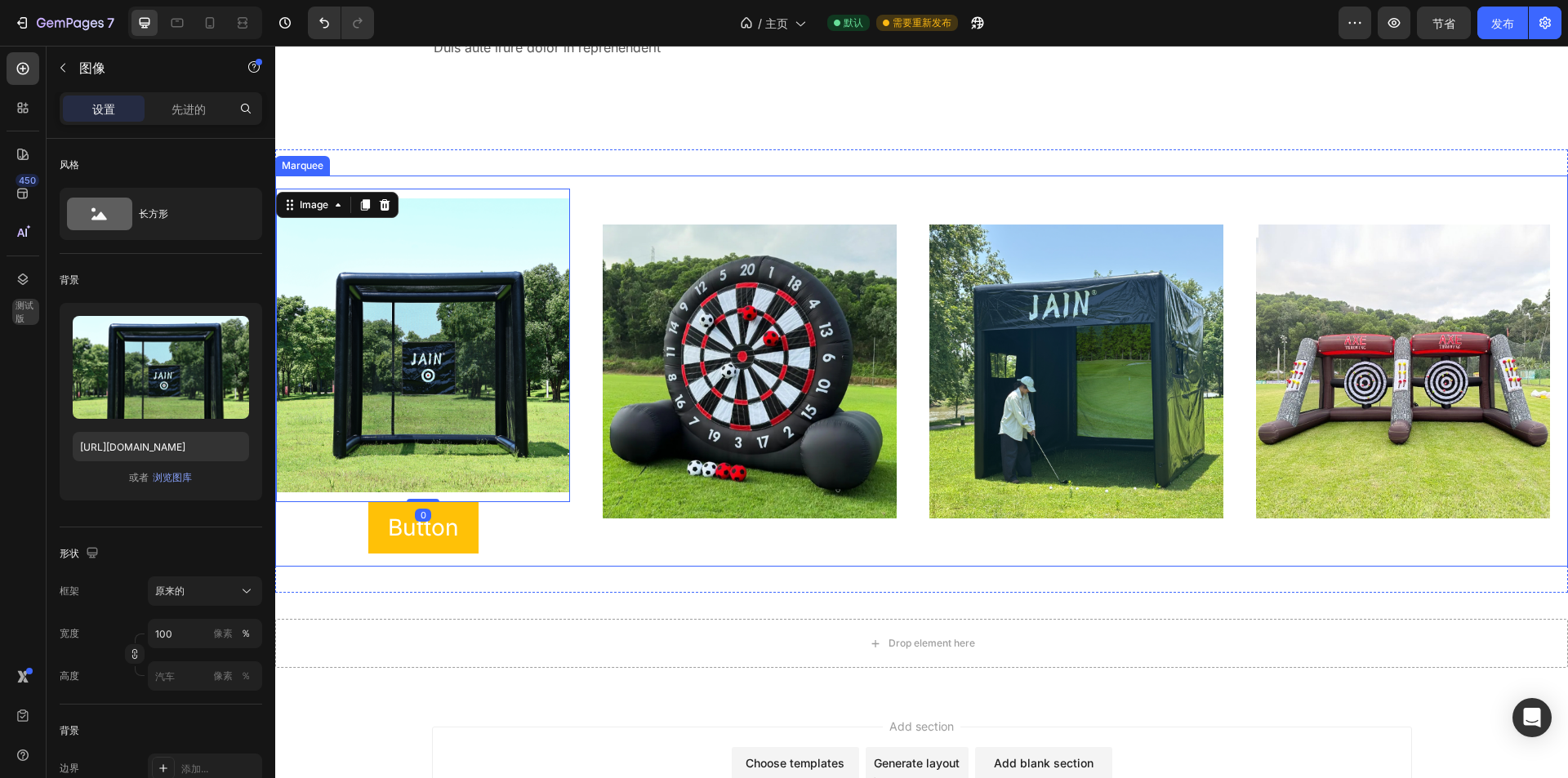
click at [614, 566] on div "Image 0 Button Button Image Image Image Image Image 0 Button Button Image Image…" at bounding box center [922, 371] width 1293 height 391
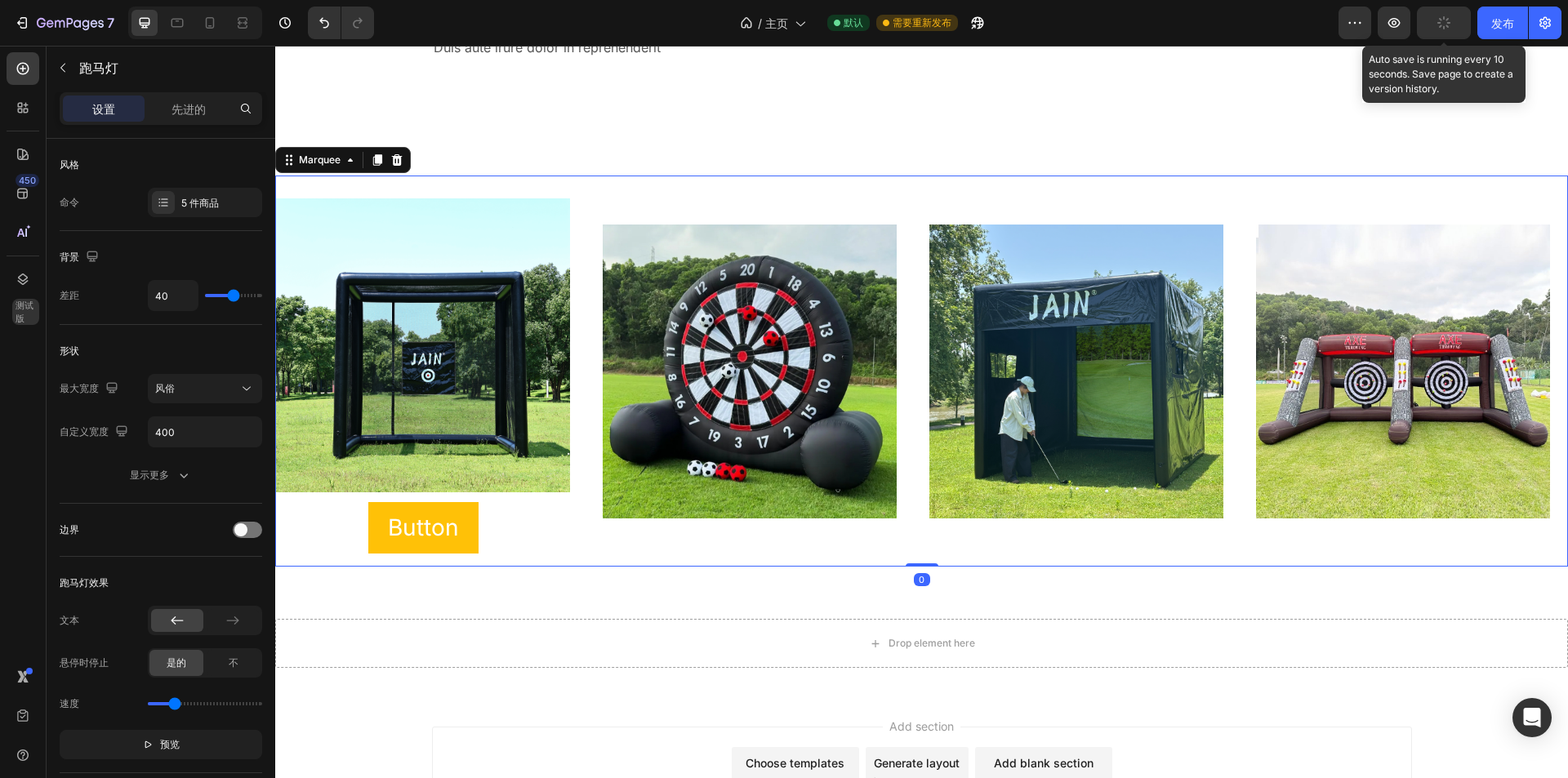
click at [1444, 20] on icon "button" at bounding box center [1444, 23] width 18 height 18
click at [1387, 18] on icon "button" at bounding box center [1394, 23] width 16 height 16
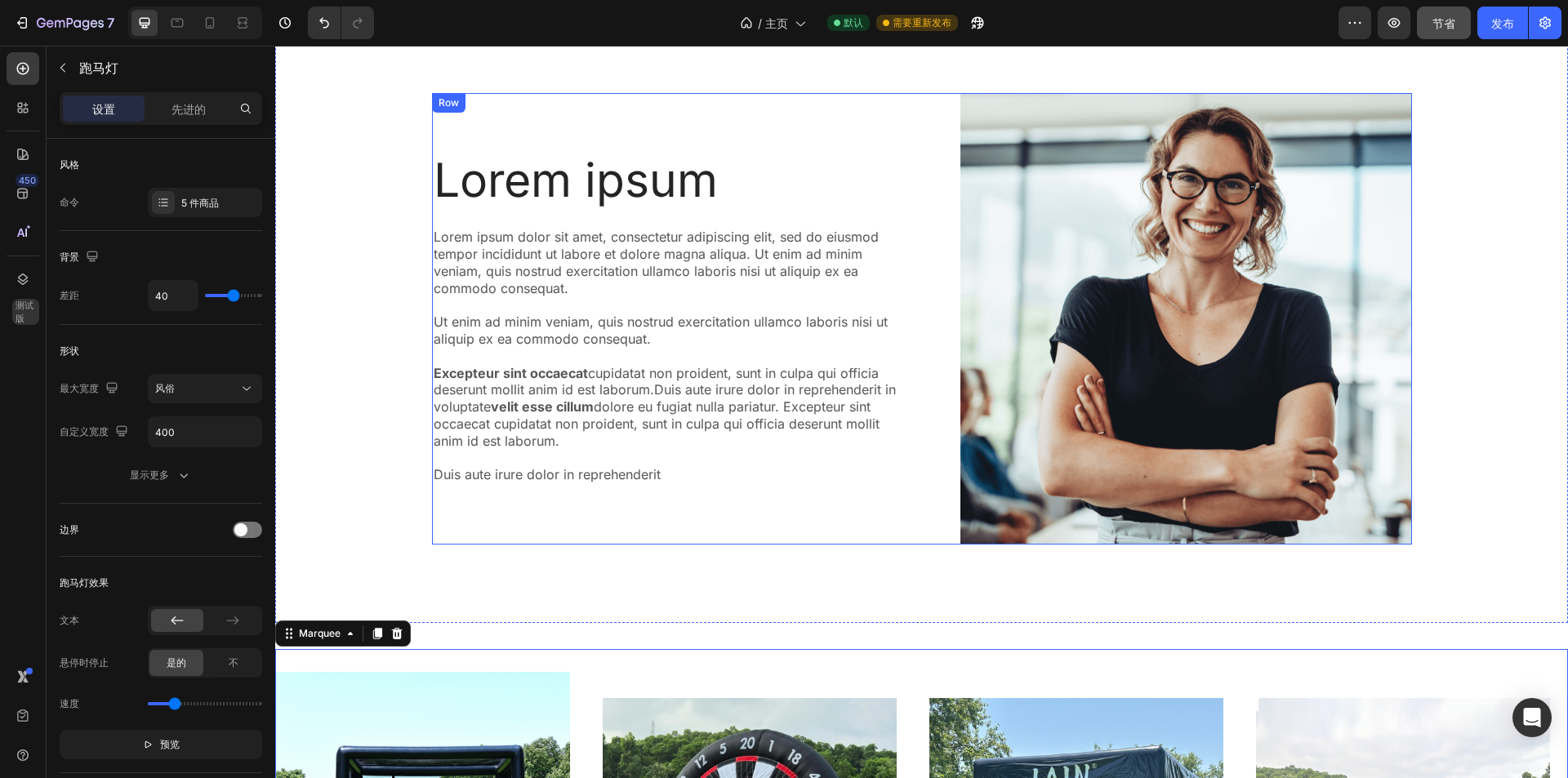
scroll to position [2854, 0]
